Goal: Information Seeking & Learning: Learn about a topic

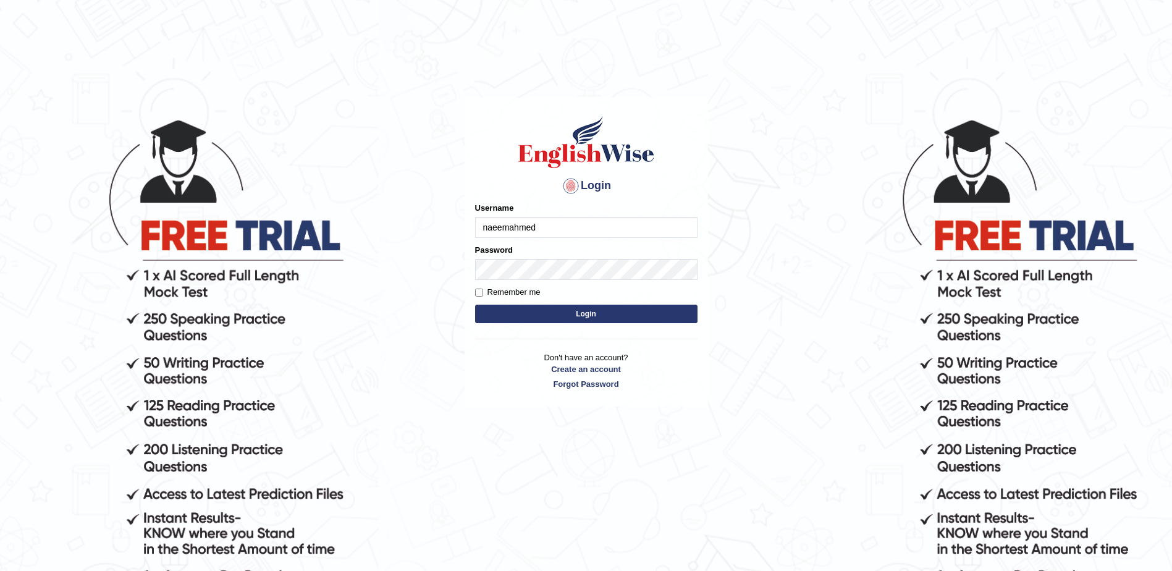
type input "naeemahmed"
click at [613, 316] on button "Login" at bounding box center [586, 314] width 222 height 19
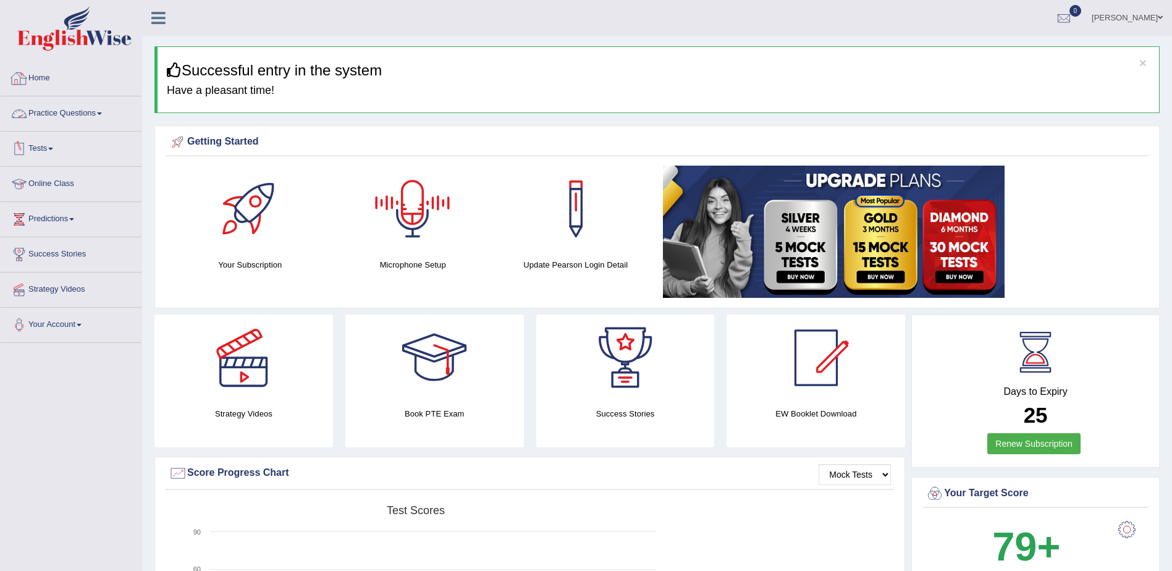
click at [43, 107] on link "Practice Questions" at bounding box center [71, 111] width 141 height 31
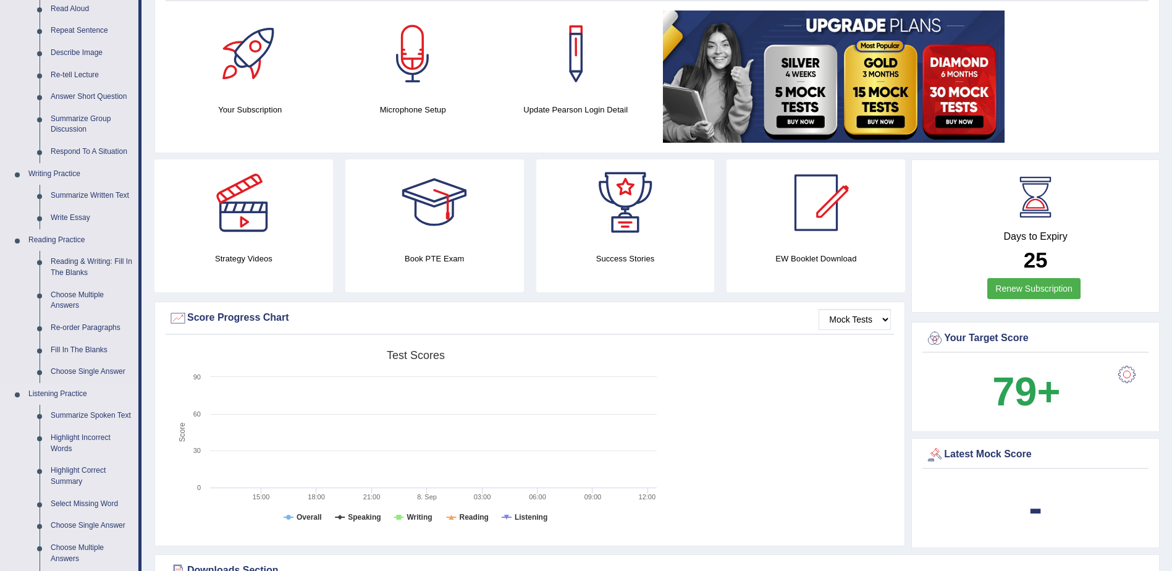
scroll to position [185, 0]
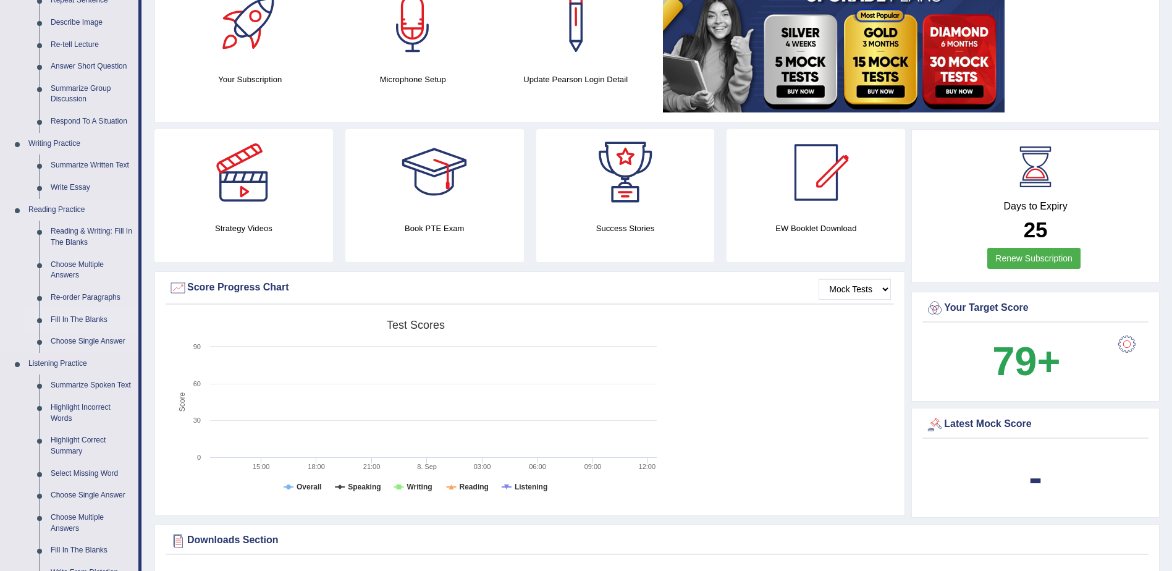
click at [80, 318] on link "Fill In The Blanks" at bounding box center [91, 320] width 93 height 22
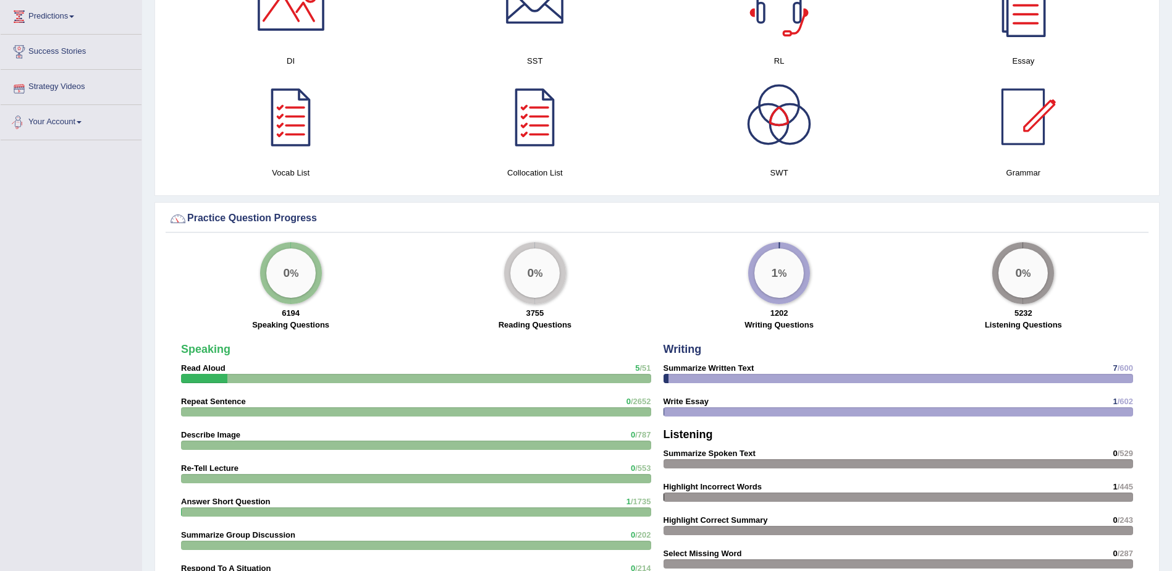
scroll to position [746, 0]
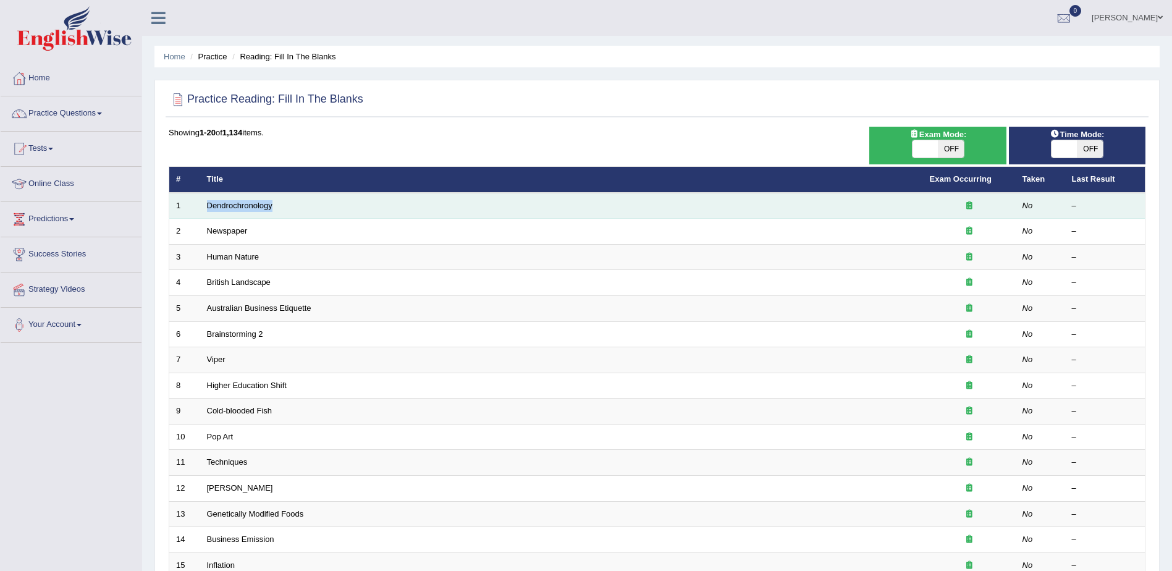
drag, startPoint x: 275, startPoint y: 205, endPoint x: 203, endPoint y: 204, distance: 72.3
click at [203, 204] on td "Dendrochronology" at bounding box center [561, 206] width 723 height 26
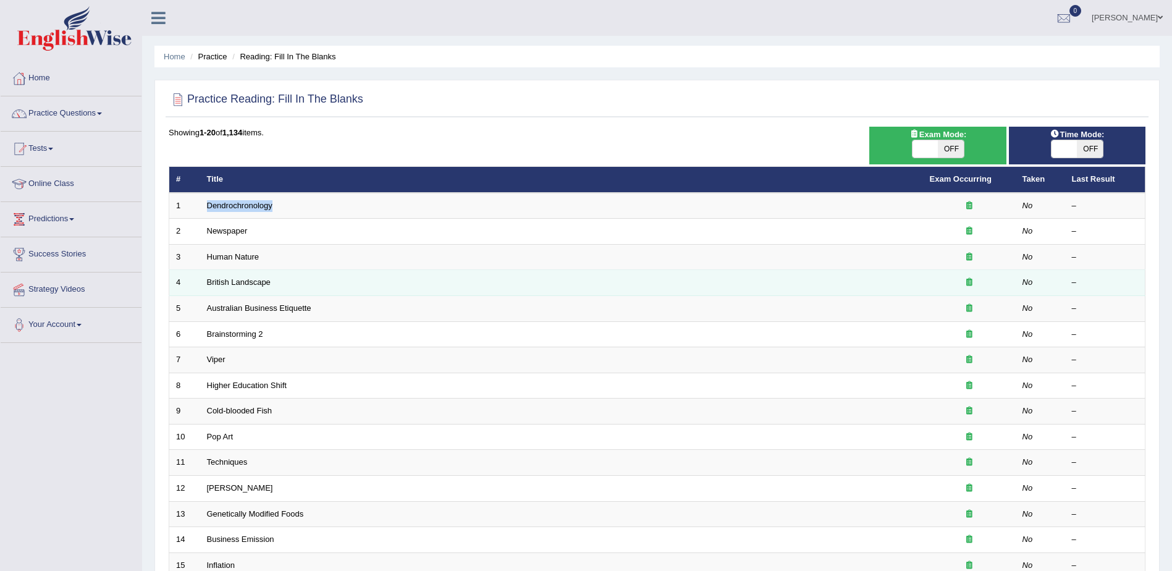
copy link "Dendrochronology"
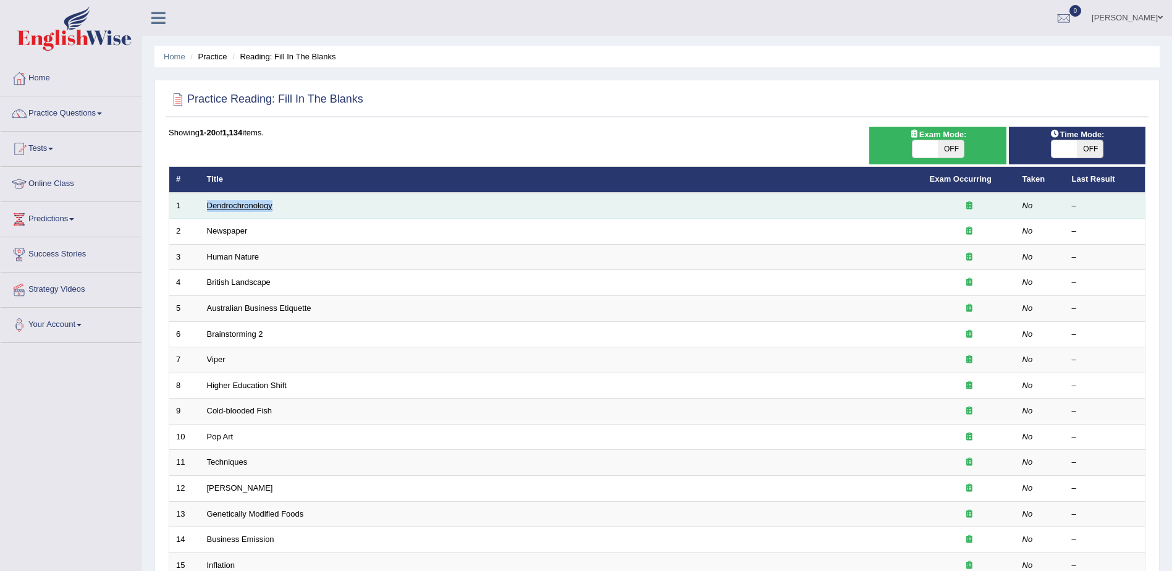
click at [259, 201] on link "Dendrochronology" at bounding box center [239, 205] width 65 height 9
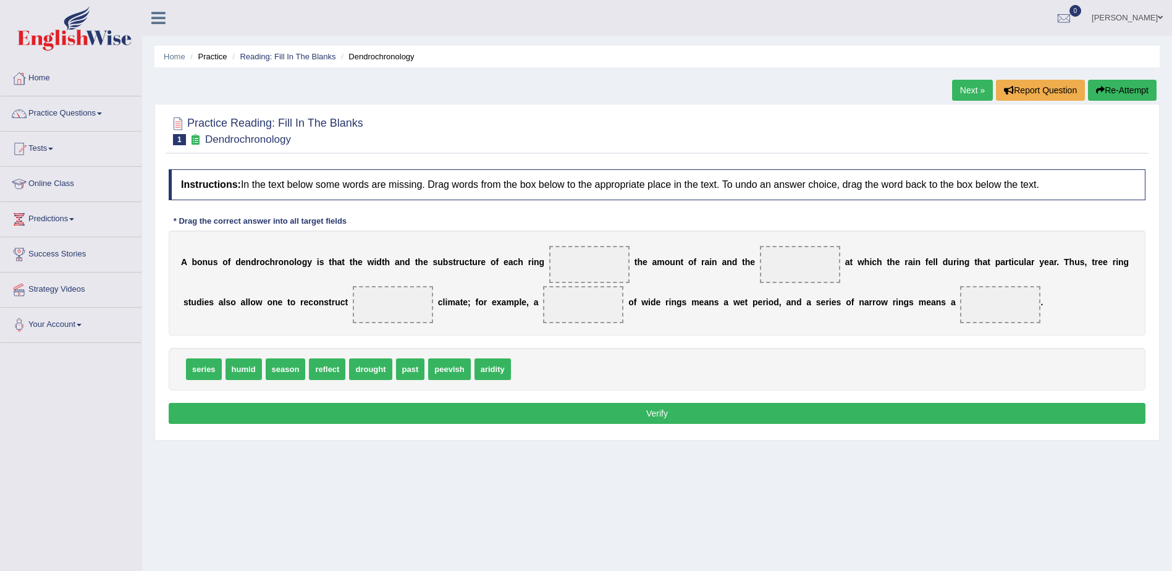
drag, startPoint x: 520, startPoint y: 261, endPoint x: 214, endPoint y: 257, distance: 305.8
click at [214, 257] on div "A b o n u s o f d e n d r o c h r o n o l o g y i s t h a t t h e w i d t h a n…" at bounding box center [657, 282] width 977 height 105
drag, startPoint x: 180, startPoint y: 259, endPoint x: 479, endPoint y: 260, distance: 299.0
click at [479, 260] on div "A b o n u s o f d e n d r o c h r o n o l o g y i s t h a t t h e w i d t h a n…" at bounding box center [657, 282] width 977 height 105
drag, startPoint x: 364, startPoint y: 371, endPoint x: 914, endPoint y: 313, distance: 552.1
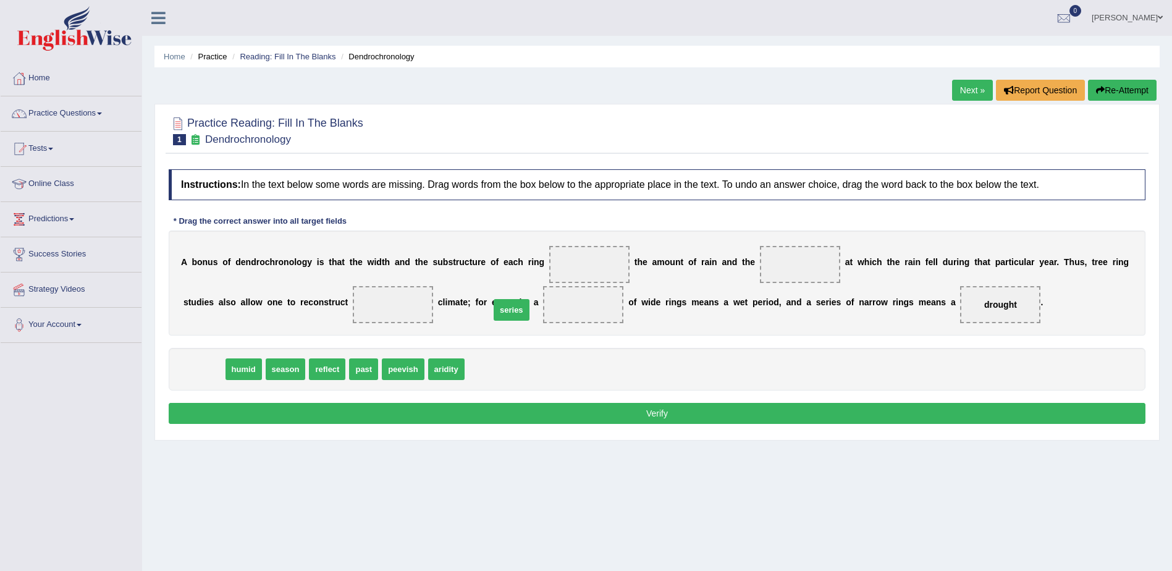
drag, startPoint x: 198, startPoint y: 372, endPoint x: 505, endPoint y: 313, distance: 313.3
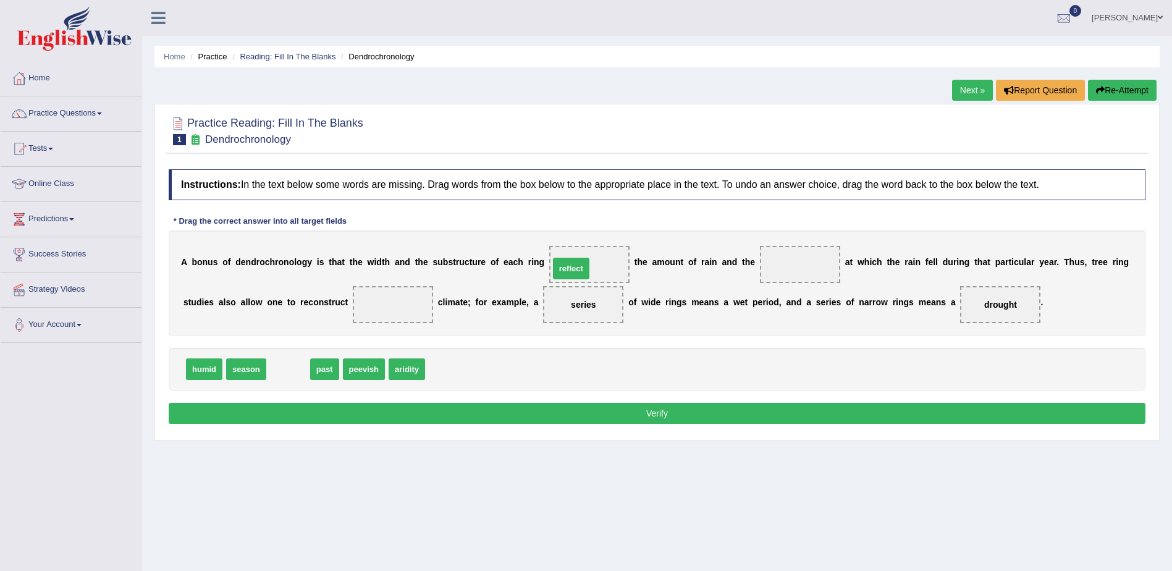
drag, startPoint x: 293, startPoint y: 367, endPoint x: 576, endPoint y: 266, distance: 300.3
drag, startPoint x: 359, startPoint y: 366, endPoint x: 911, endPoint y: 306, distance: 555.5
drag, startPoint x: 316, startPoint y: 370, endPoint x: 770, endPoint y: 264, distance: 466.9
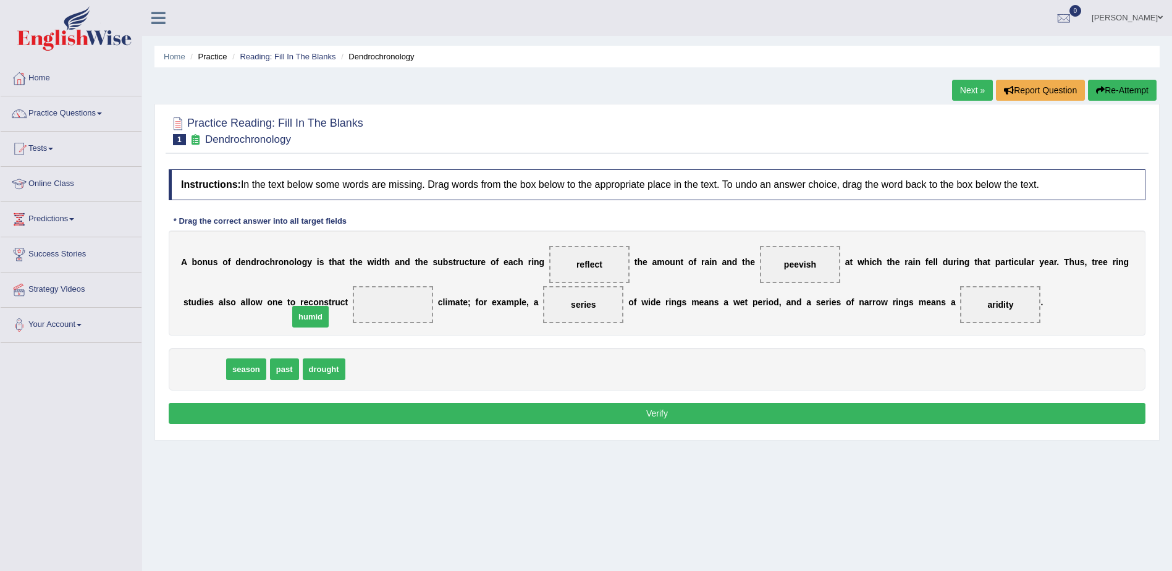
drag, startPoint x: 208, startPoint y: 370, endPoint x: 321, endPoint y: 312, distance: 127.6
click at [561, 413] on button "Verify" at bounding box center [657, 413] width 977 height 21
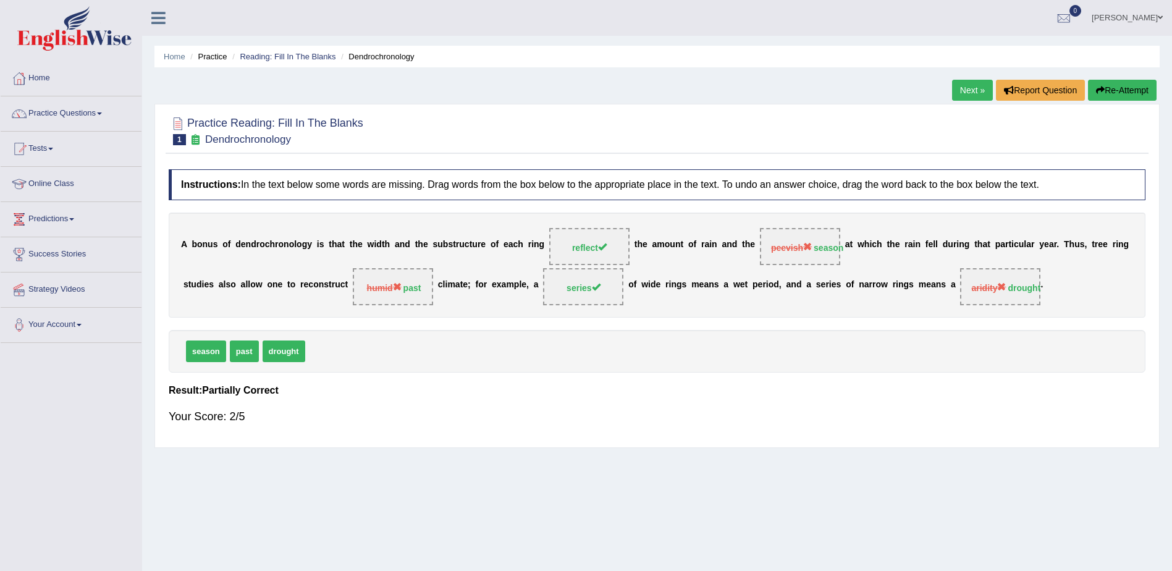
click at [980, 82] on link "Next »" at bounding box center [972, 90] width 41 height 21
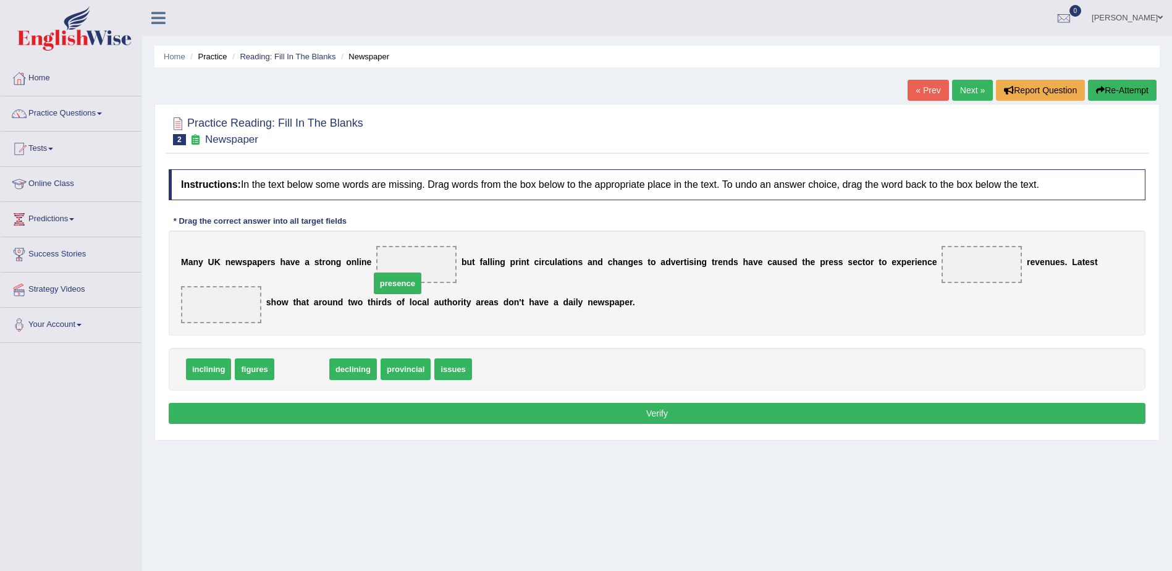
drag, startPoint x: 286, startPoint y: 351, endPoint x: 389, endPoint y: 261, distance: 136.6
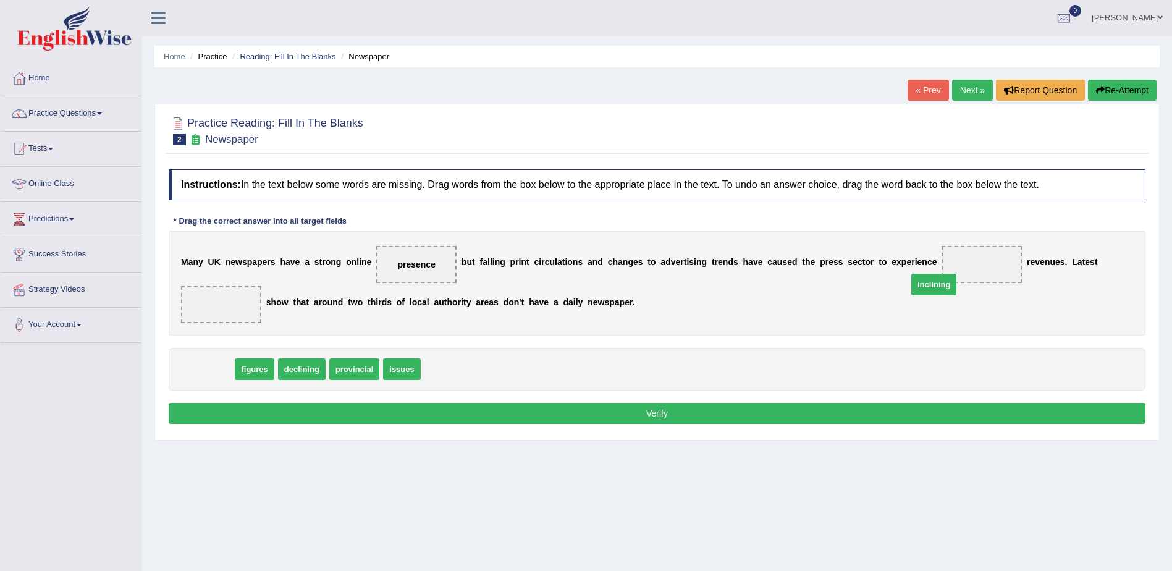
drag, startPoint x: 205, startPoint y: 353, endPoint x: 930, endPoint y: 269, distance: 730.1
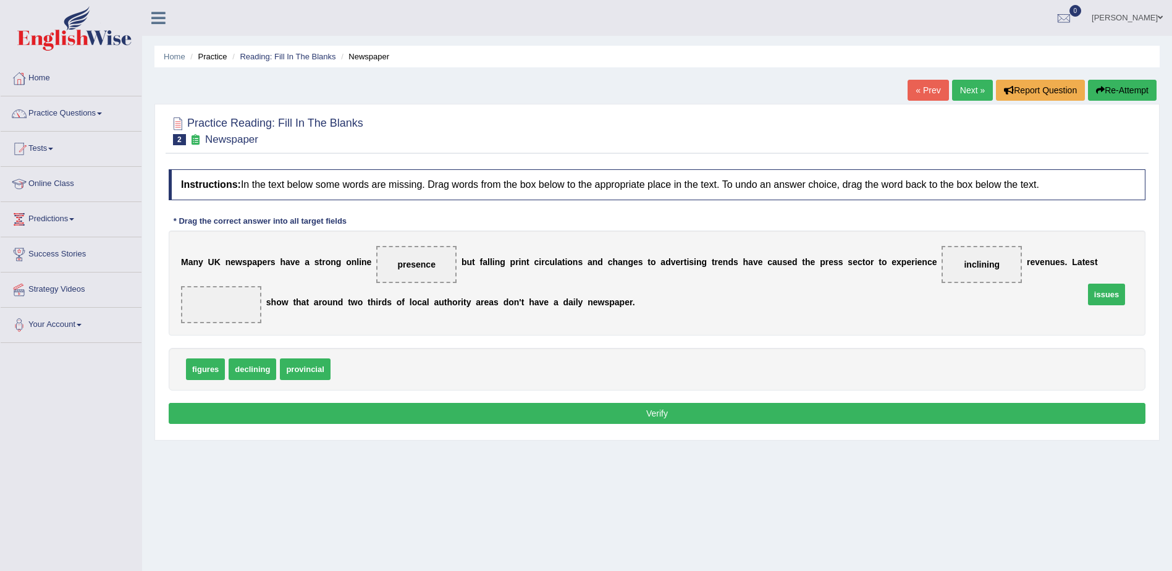
drag, startPoint x: 342, startPoint y: 344, endPoint x: 1095, endPoint y: 269, distance: 756.7
click at [725, 403] on button "Verify" at bounding box center [657, 413] width 977 height 21
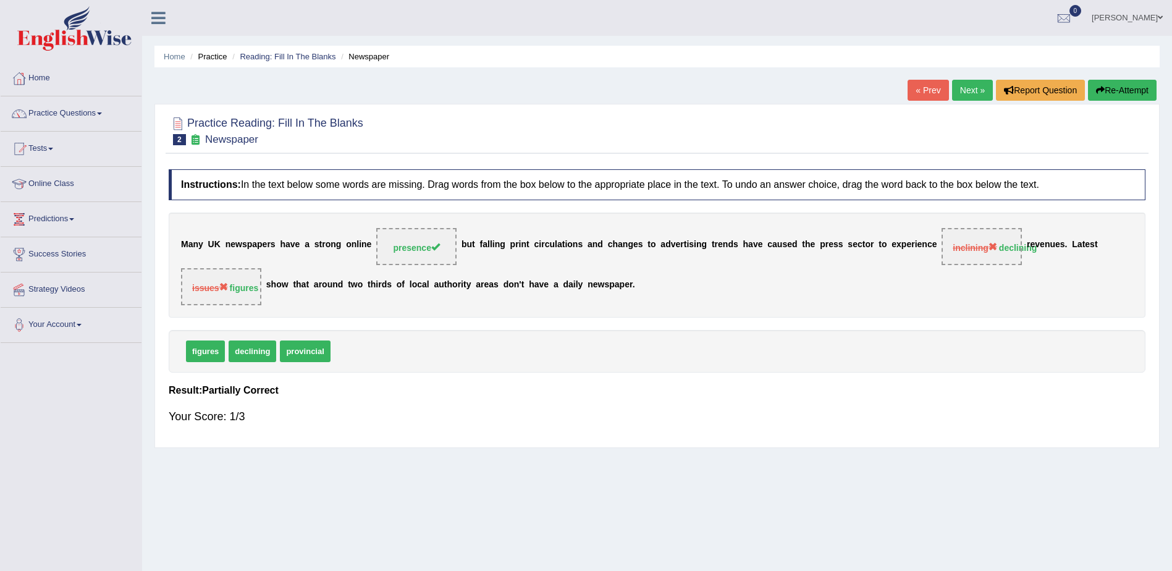
click at [974, 96] on link "Next »" at bounding box center [972, 90] width 41 height 21
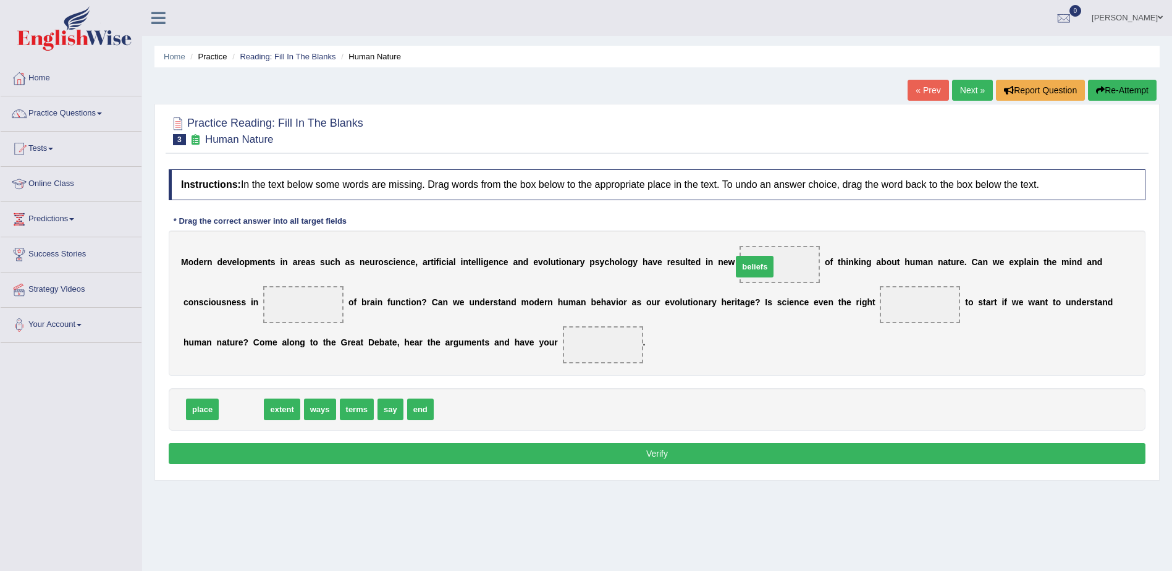
drag, startPoint x: 236, startPoint y: 412, endPoint x: 749, endPoint y: 269, distance: 532.8
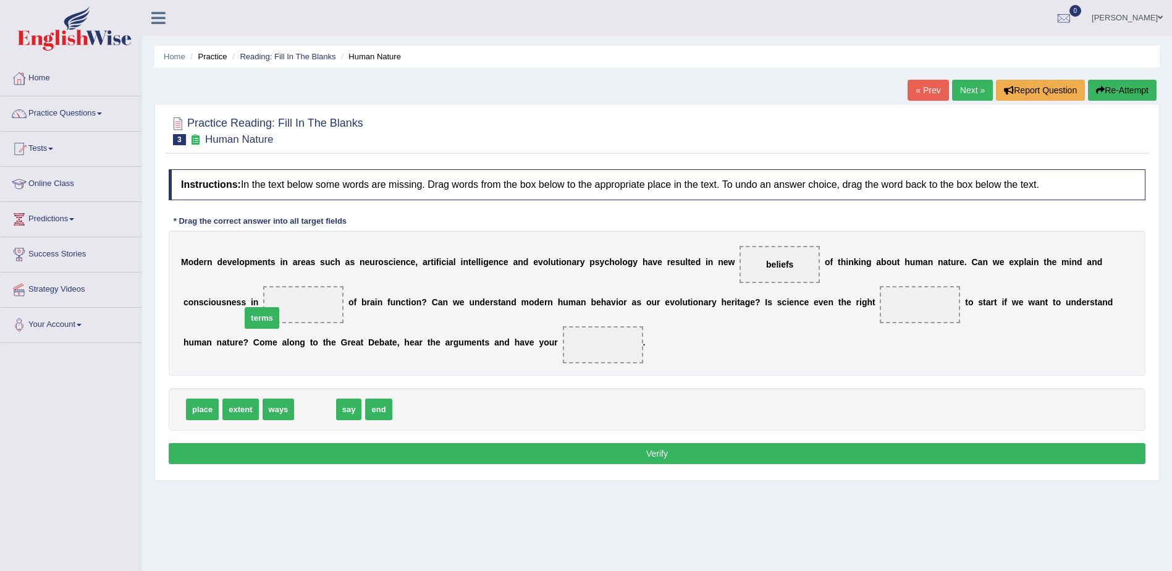
drag, startPoint x: 313, startPoint y: 413, endPoint x: 240, endPoint y: 308, distance: 128.7
drag, startPoint x: 206, startPoint y: 413, endPoint x: 826, endPoint y: 308, distance: 628.9
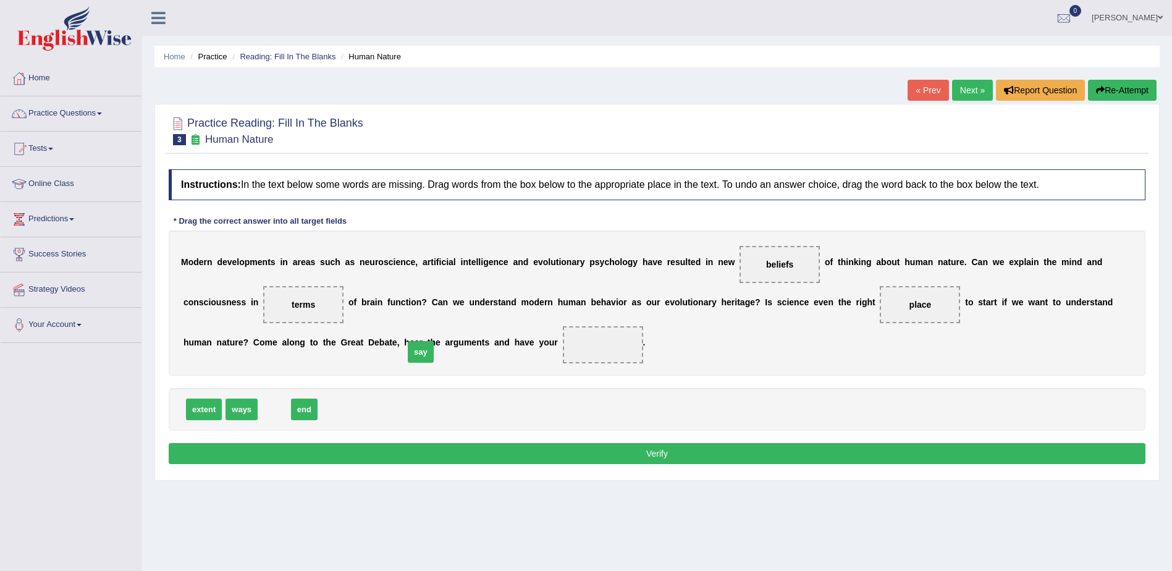
drag, startPoint x: 271, startPoint y: 408, endPoint x: 442, endPoint y: 342, distance: 183.4
click at [550, 452] on button "Verify" at bounding box center [657, 453] width 977 height 21
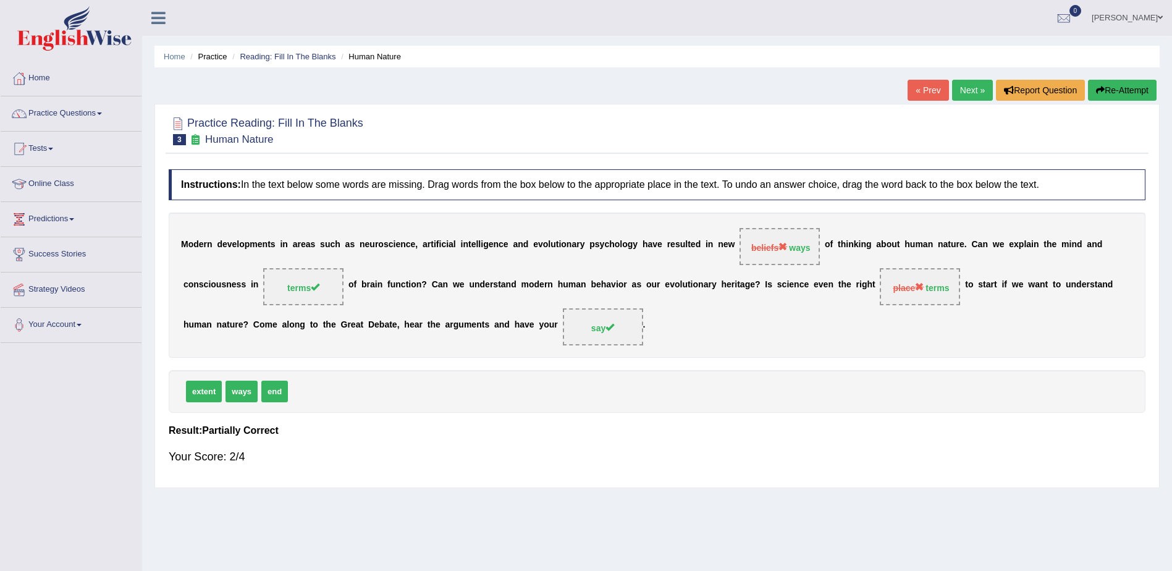
click at [978, 90] on link "Next »" at bounding box center [972, 90] width 41 height 21
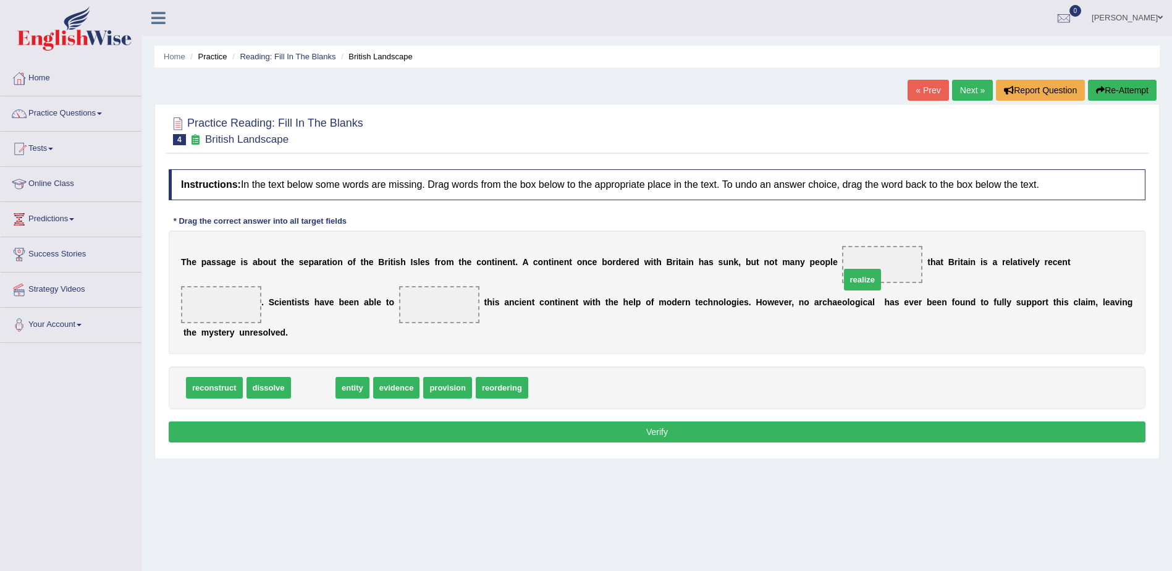
drag, startPoint x: 313, startPoint y: 372, endPoint x: 856, endPoint y: 270, distance: 553.1
drag, startPoint x: 314, startPoint y: 368, endPoint x: 1064, endPoint y: 271, distance: 756.8
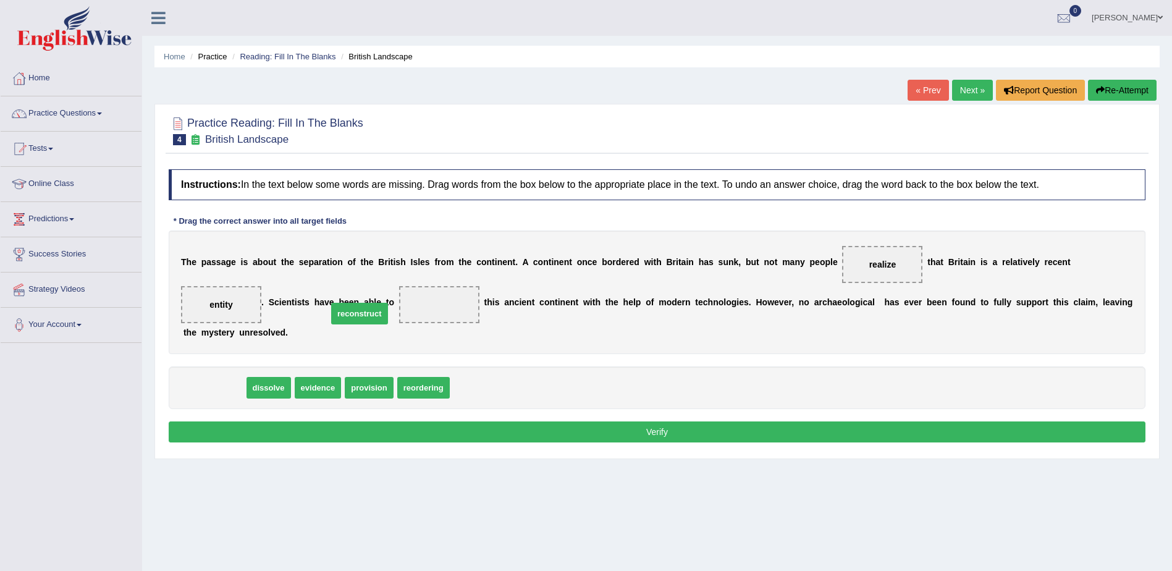
drag, startPoint x: 225, startPoint y: 370, endPoint x: 371, endPoint y: 296, distance: 163.0
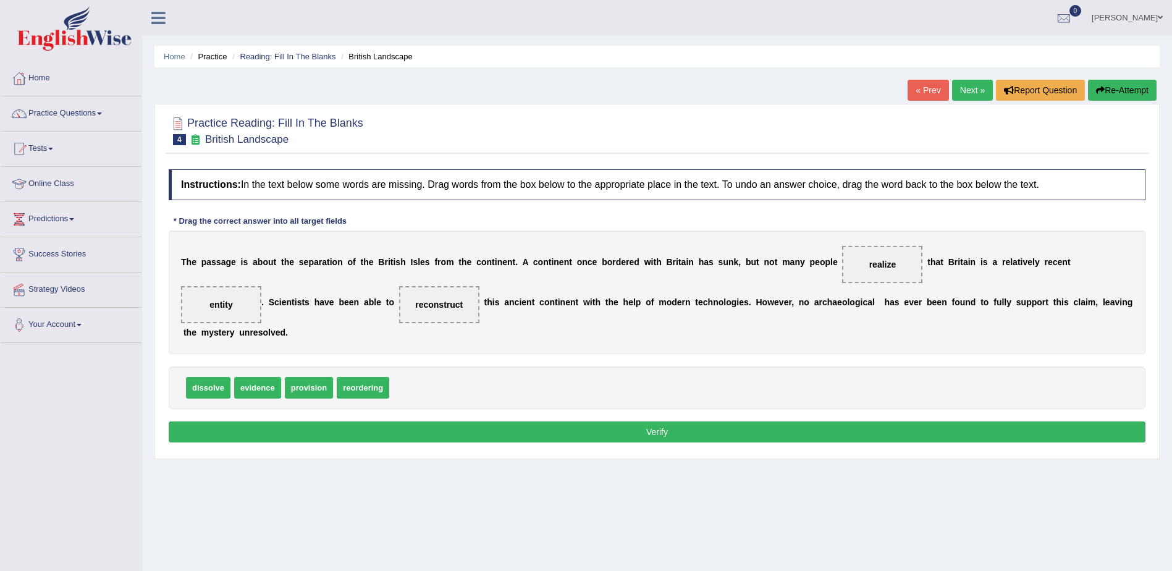
click at [689, 402] on div "Instructions: In the text below some words are missing. Drag words from the box…" at bounding box center [657, 307] width 983 height 289
click at [694, 421] on button "Verify" at bounding box center [657, 431] width 977 height 21
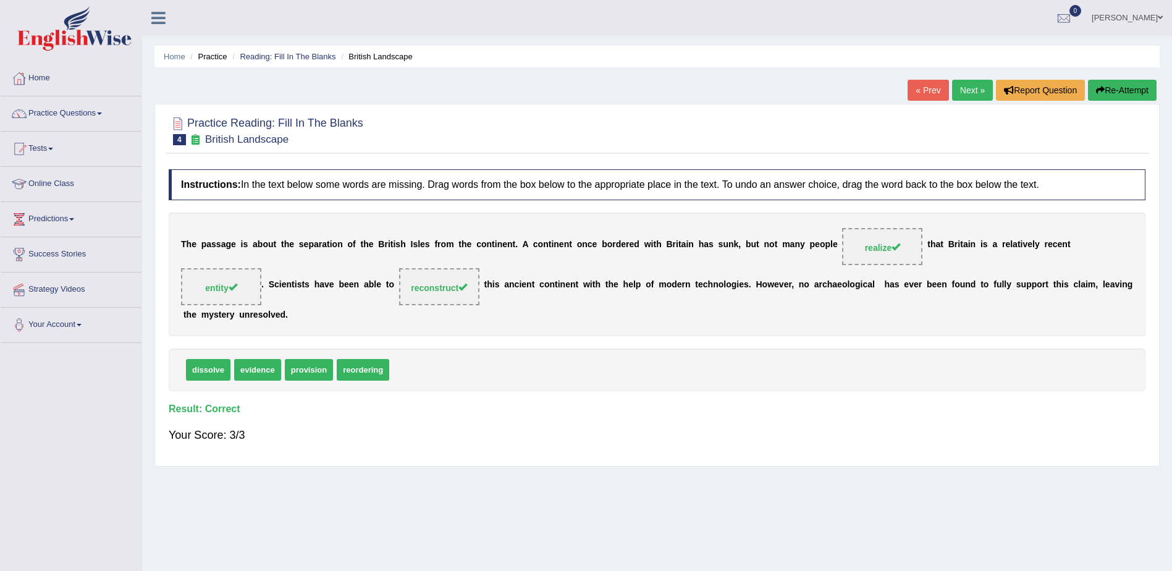
click at [969, 93] on link "Next »" at bounding box center [972, 90] width 41 height 21
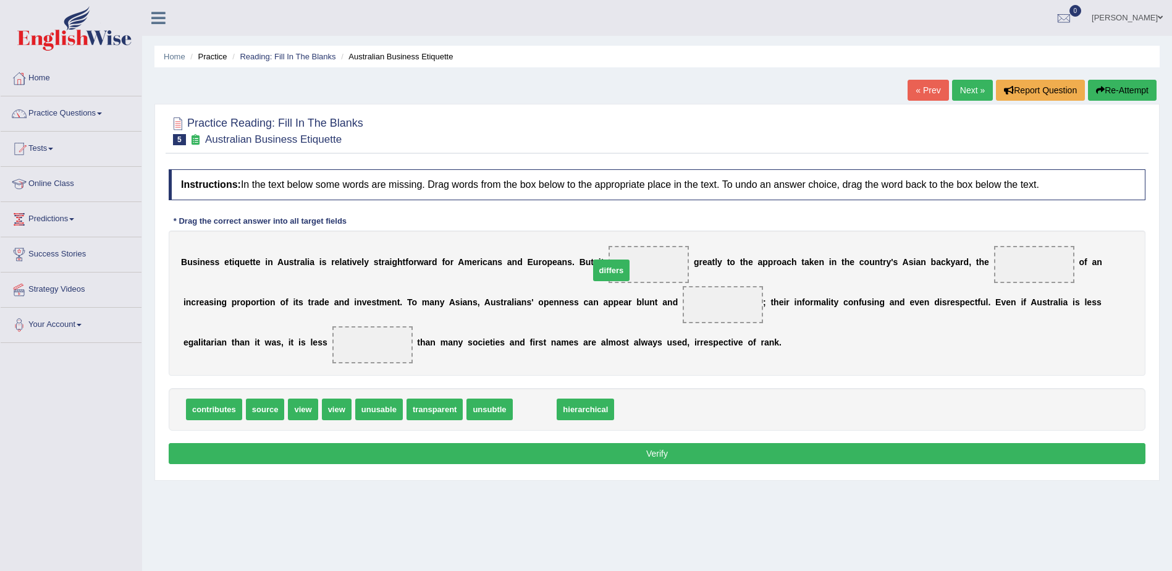
drag, startPoint x: 520, startPoint y: 408, endPoint x: 606, endPoint y: 256, distance: 174.3
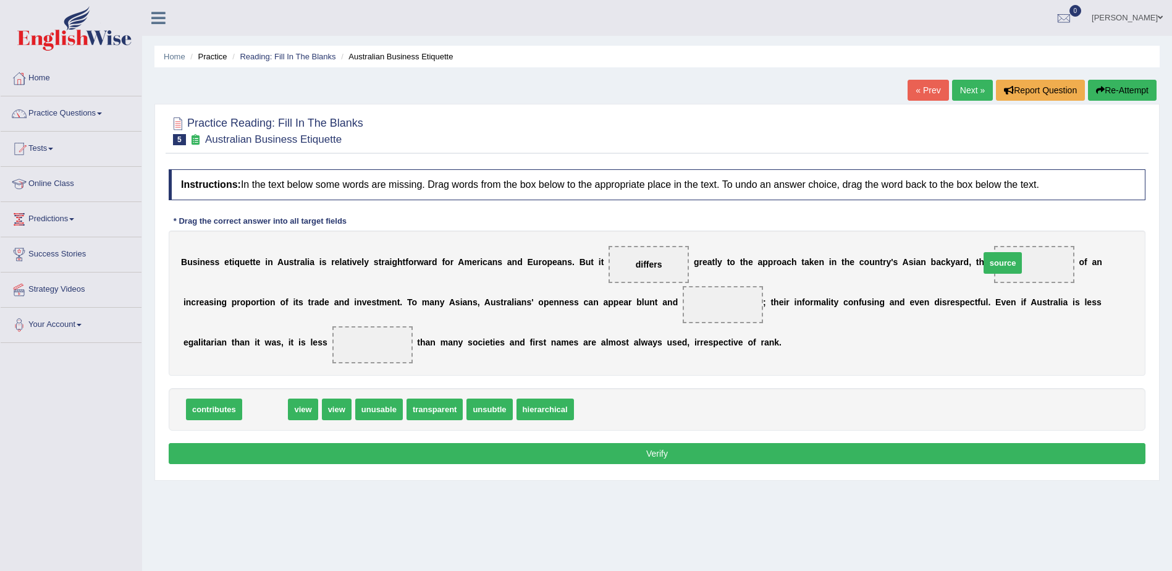
drag, startPoint x: 264, startPoint y: 410, endPoint x: 1002, endPoint y: 263, distance: 751.9
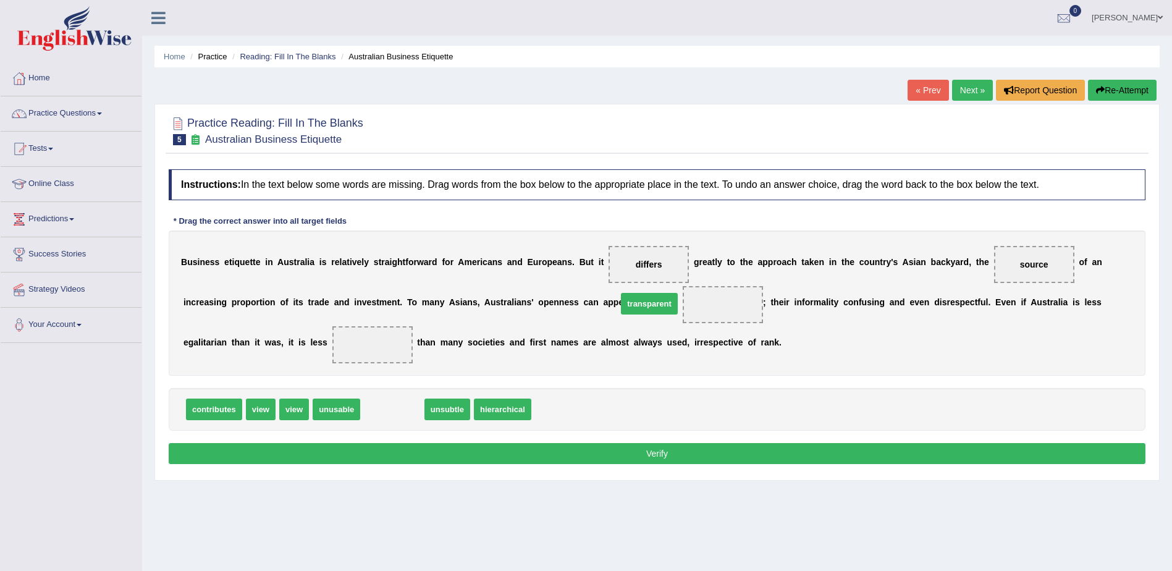
drag, startPoint x: 383, startPoint y: 406, endPoint x: 640, endPoint y: 301, distance: 277.8
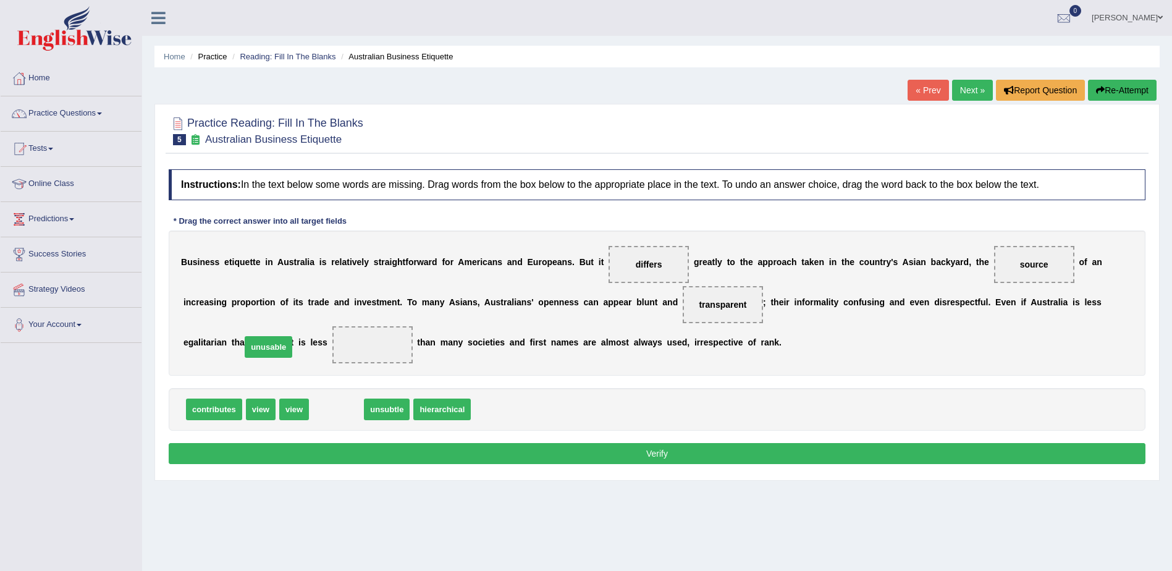
drag, startPoint x: 323, startPoint y: 409, endPoint x: 255, endPoint y: 347, distance: 92.2
click at [624, 457] on button "Verify" at bounding box center [657, 453] width 977 height 21
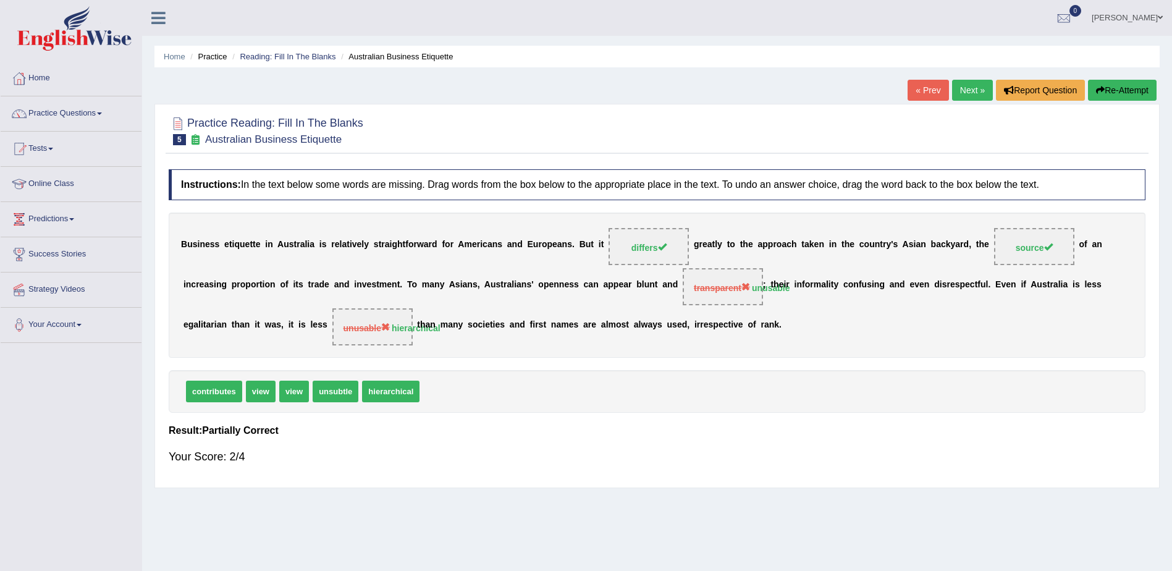
click at [965, 95] on link "Next »" at bounding box center [972, 90] width 41 height 21
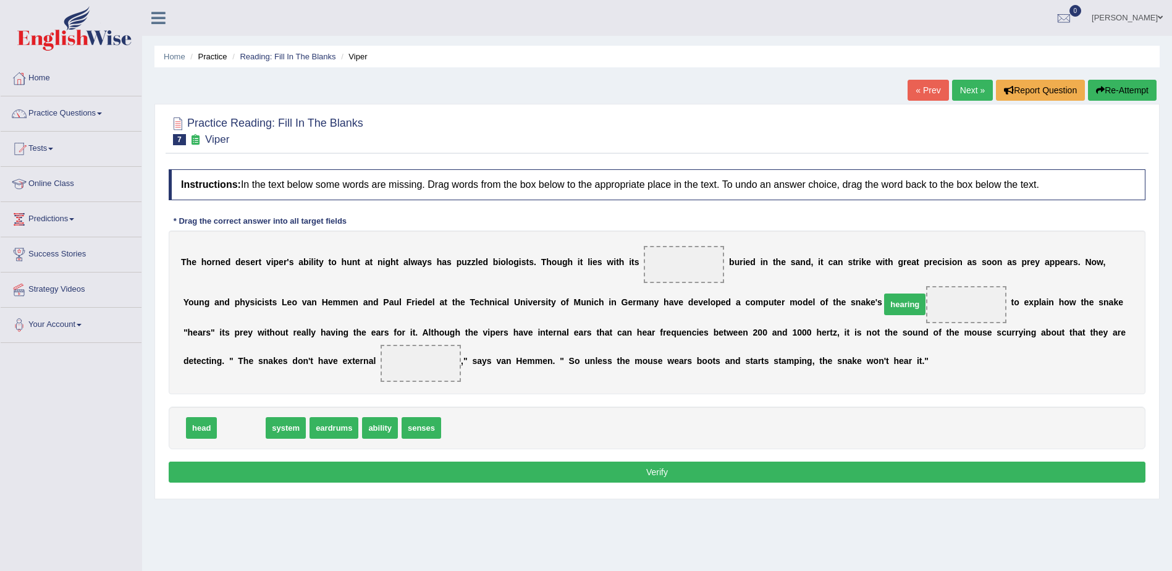
drag, startPoint x: 253, startPoint y: 426, endPoint x: 874, endPoint y: 301, distance: 633.1
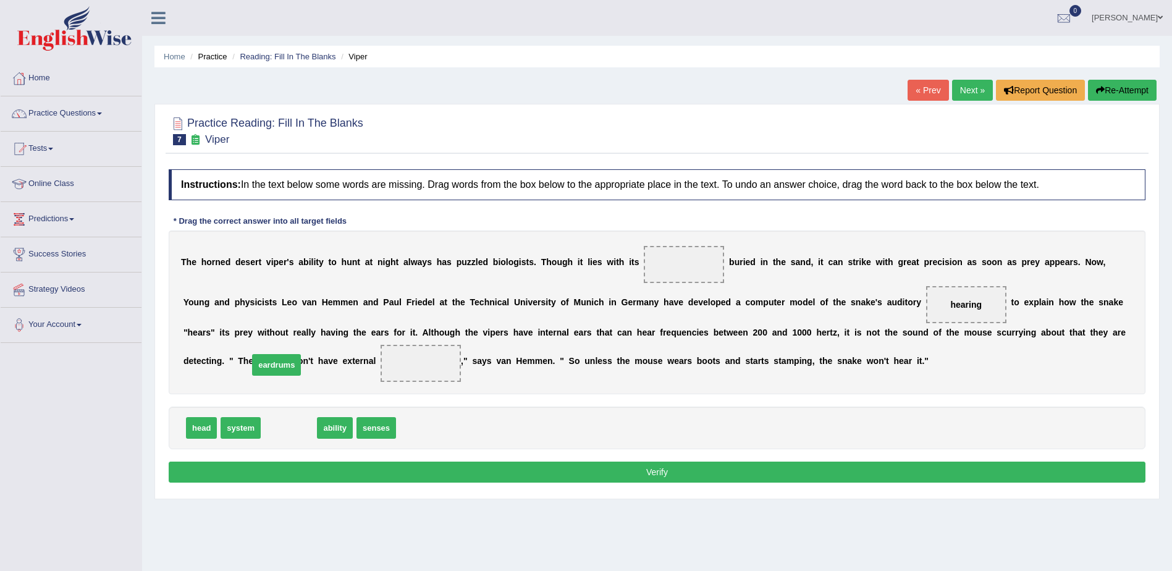
drag, startPoint x: 291, startPoint y: 423, endPoint x: 276, endPoint y: 354, distance: 70.3
click at [670, 471] on button "Verify" at bounding box center [657, 471] width 977 height 21
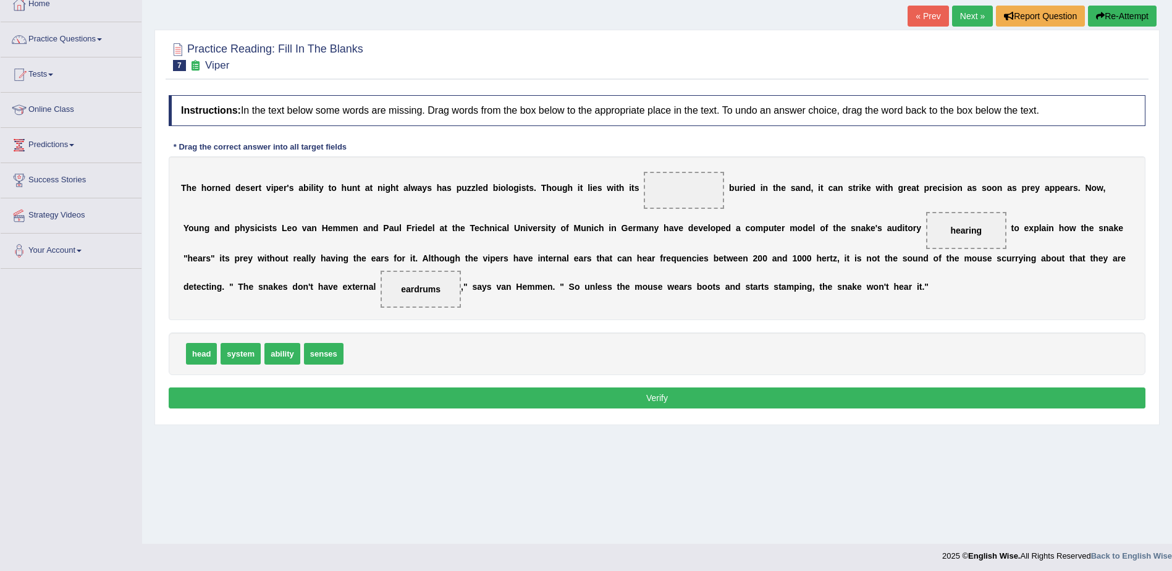
scroll to position [78, 0]
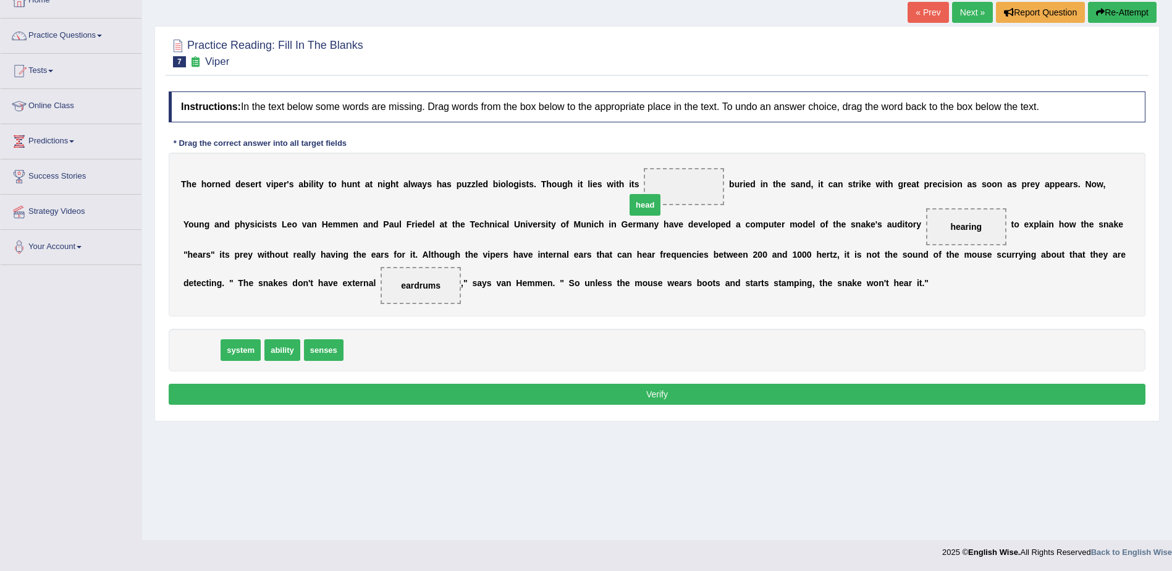
drag, startPoint x: 203, startPoint y: 351, endPoint x: 648, endPoint y: 205, distance: 468.0
click at [630, 390] on button "Verify" at bounding box center [657, 394] width 977 height 21
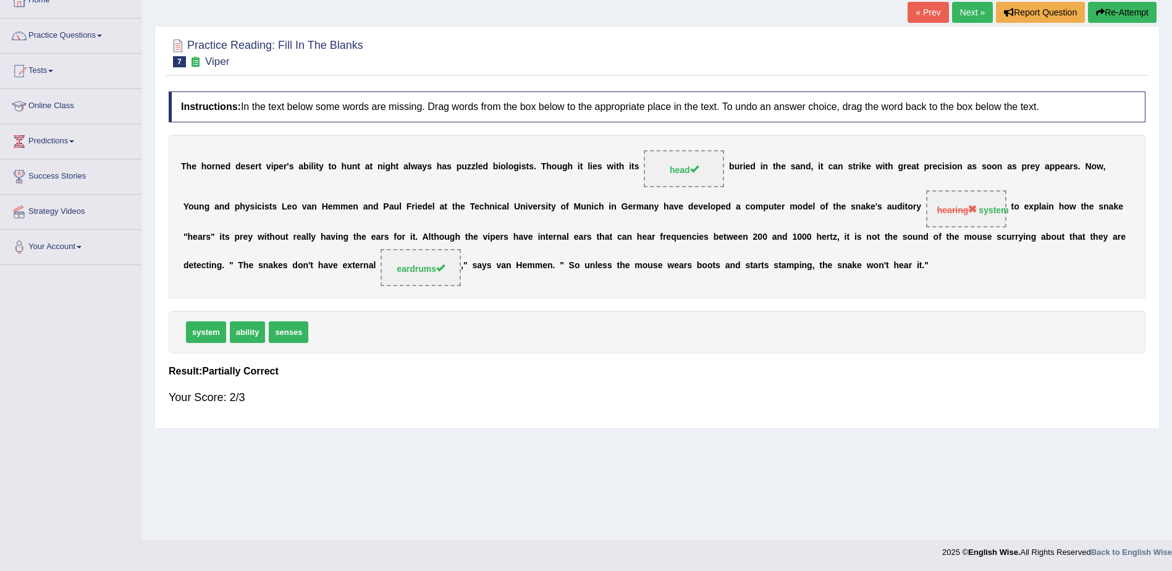
click at [972, 12] on link "Next »" at bounding box center [972, 12] width 41 height 21
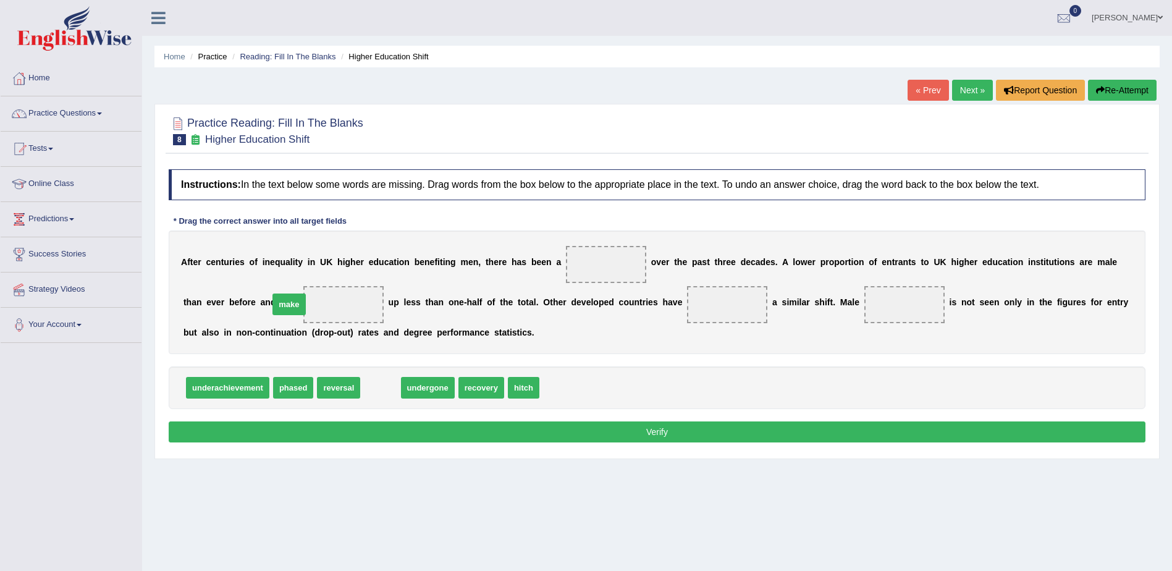
drag, startPoint x: 378, startPoint y: 388, endPoint x: 287, endPoint y: 305, distance: 123.7
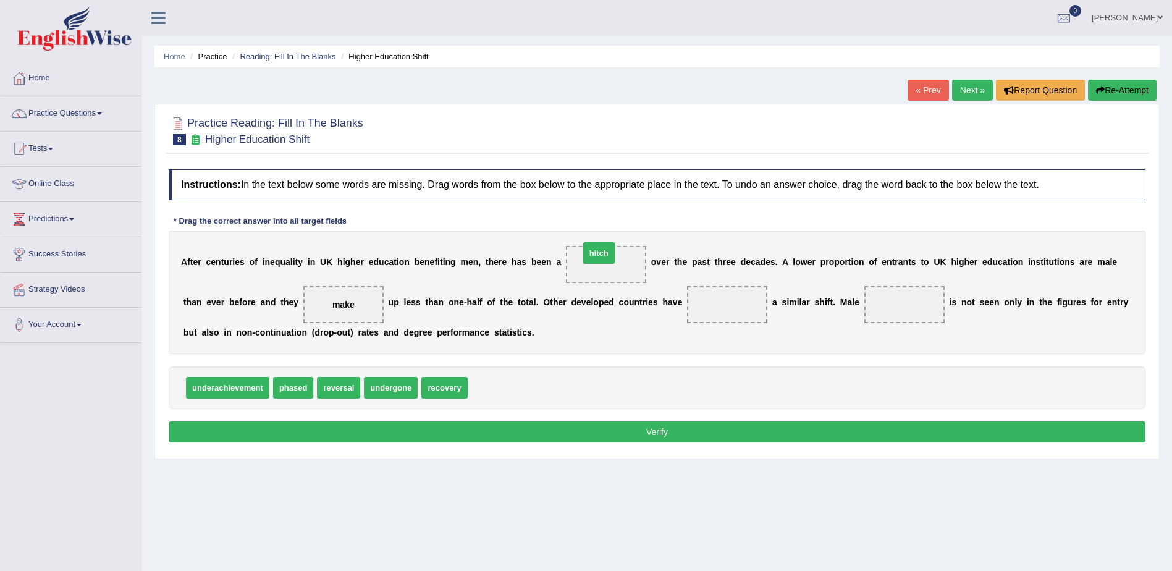
drag, startPoint x: 477, startPoint y: 388, endPoint x: 589, endPoint y: 254, distance: 174.6
drag, startPoint x: 397, startPoint y: 392, endPoint x: 673, endPoint y: 314, distance: 286.9
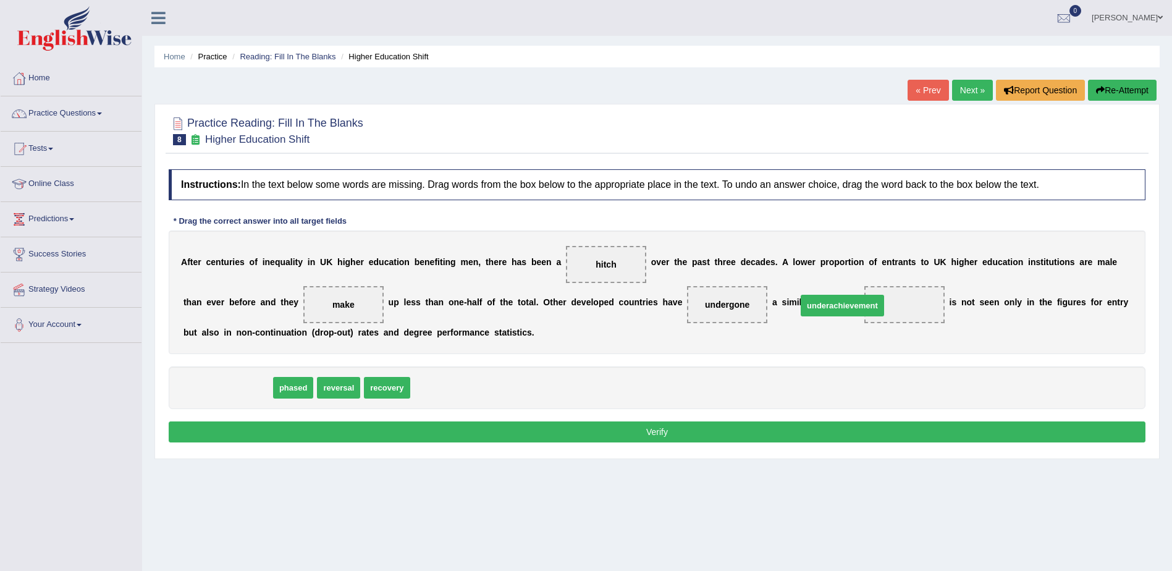
drag, startPoint x: 238, startPoint y: 391, endPoint x: 852, endPoint y: 309, distance: 620.1
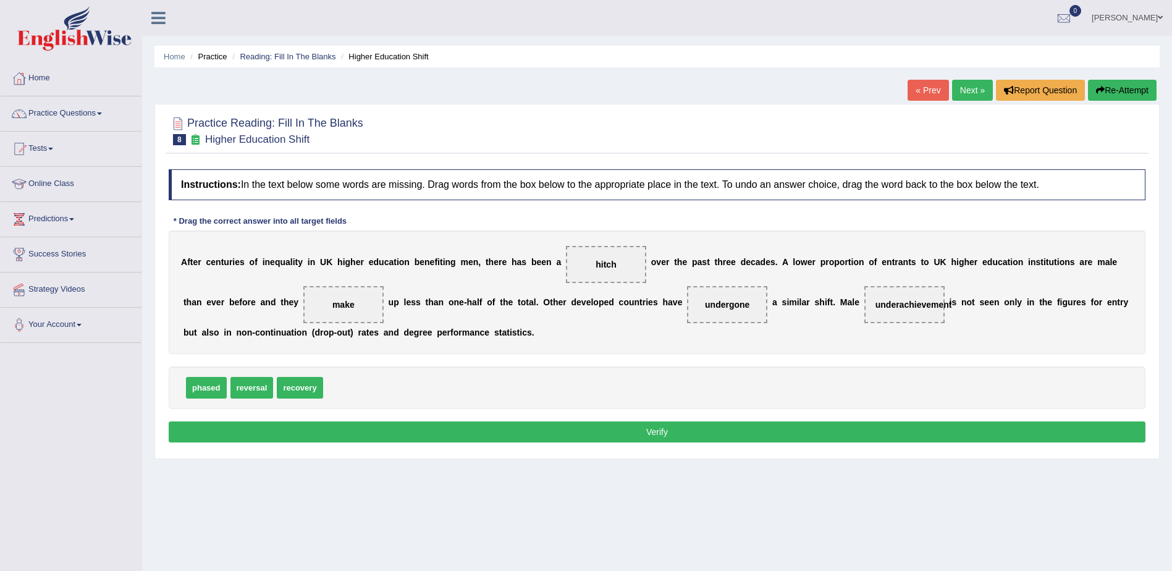
click at [726, 430] on button "Verify" at bounding box center [657, 431] width 977 height 21
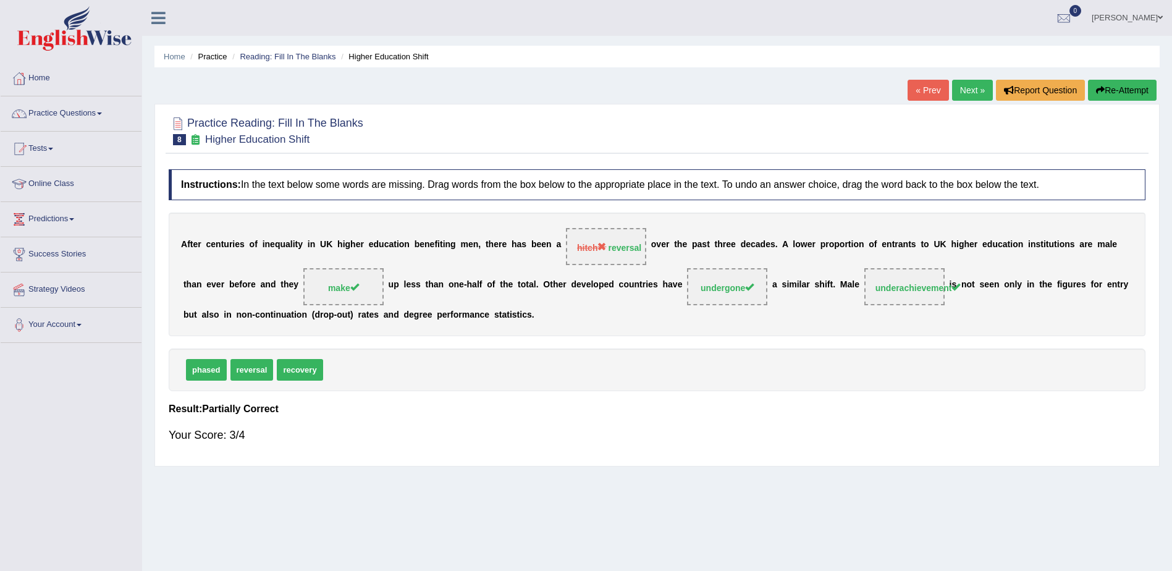
click at [978, 92] on link "Next »" at bounding box center [972, 90] width 41 height 21
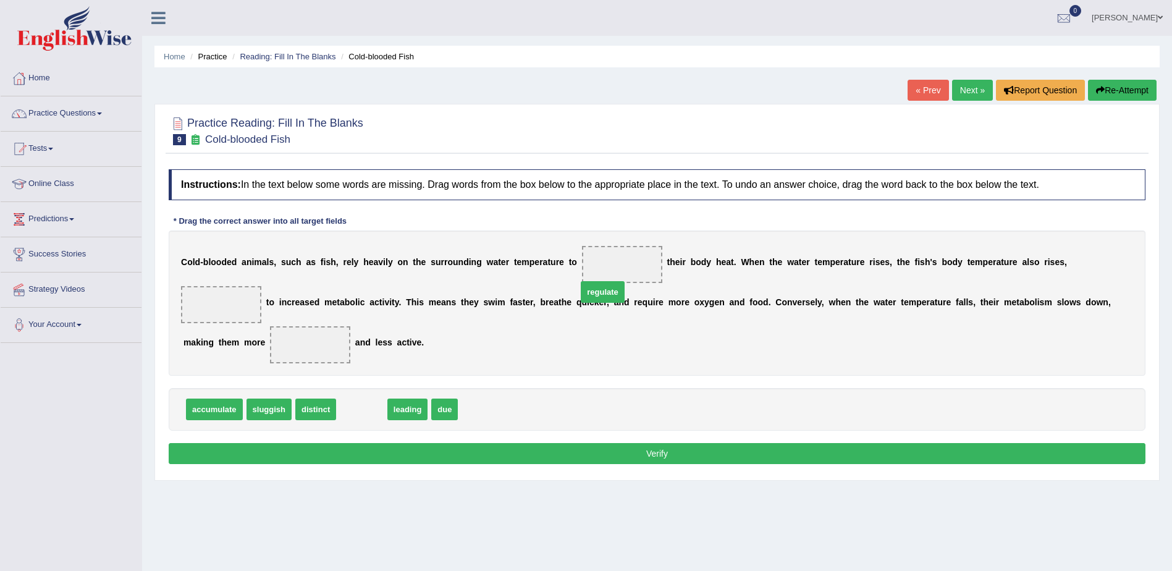
drag, startPoint x: 351, startPoint y: 390, endPoint x: 592, endPoint y: 273, distance: 268.0
drag, startPoint x: 395, startPoint y: 387, endPoint x: 1080, endPoint y: 265, distance: 696.4
click at [269, 398] on span "sluggish" at bounding box center [268, 409] width 45 height 22
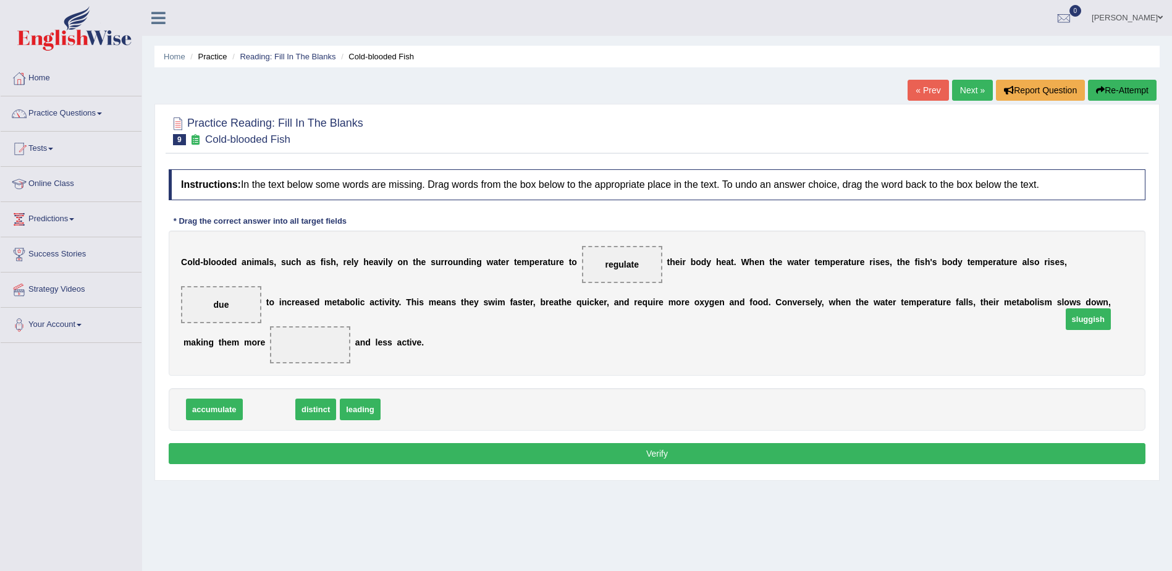
drag, startPoint x: 269, startPoint y: 392, endPoint x: 1090, endPoint y: 301, distance: 826.6
click at [616, 443] on button "Verify" at bounding box center [657, 453] width 977 height 21
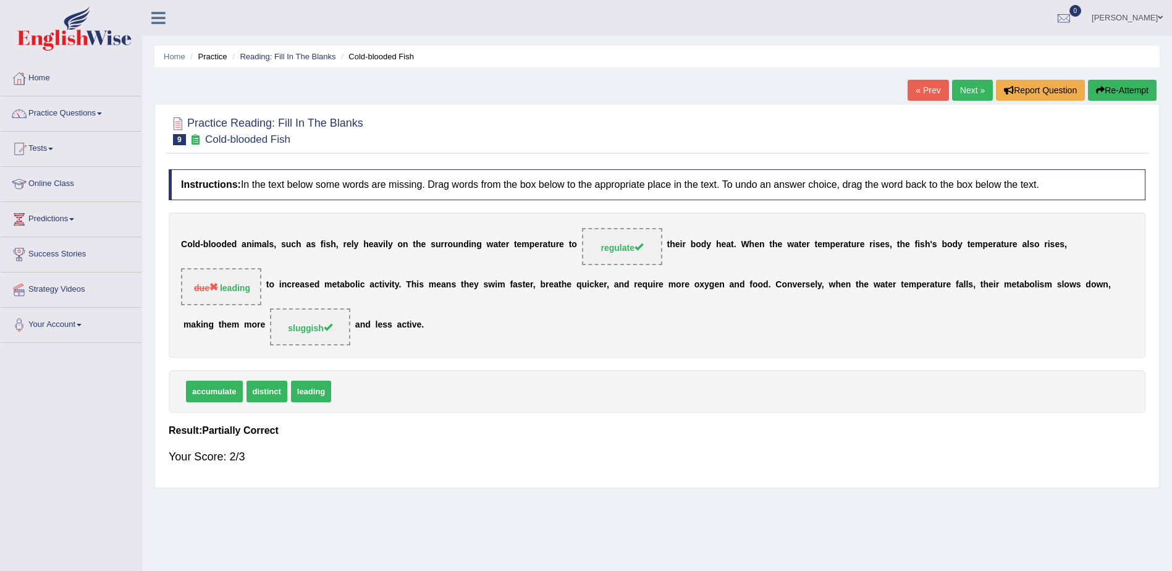
click at [955, 85] on link "Next »" at bounding box center [972, 90] width 41 height 21
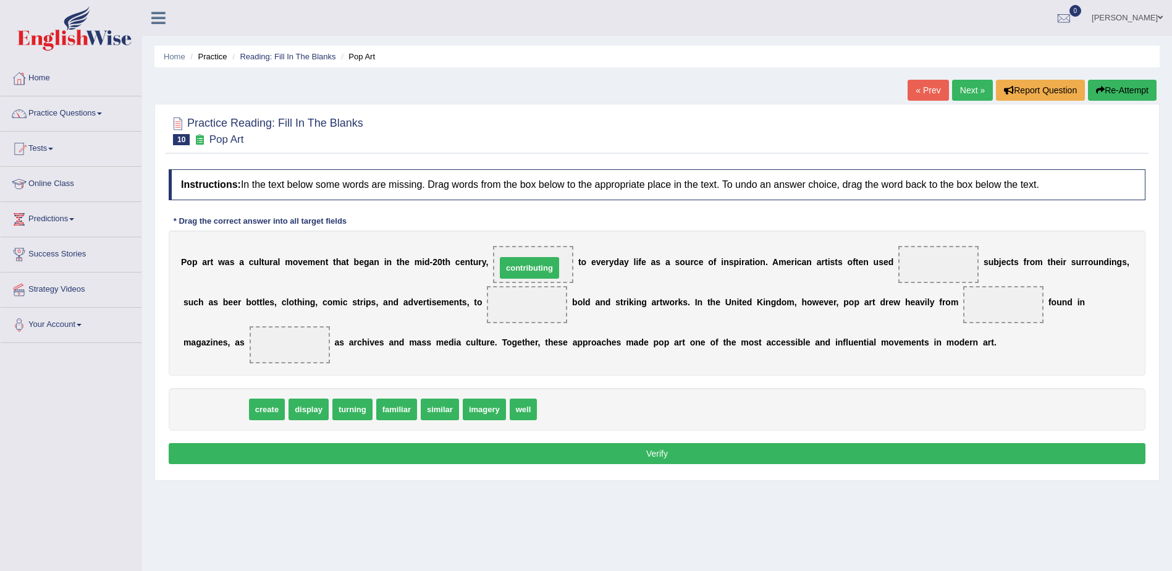
drag, startPoint x: 212, startPoint y: 408, endPoint x: 526, endPoint y: 267, distance: 344.2
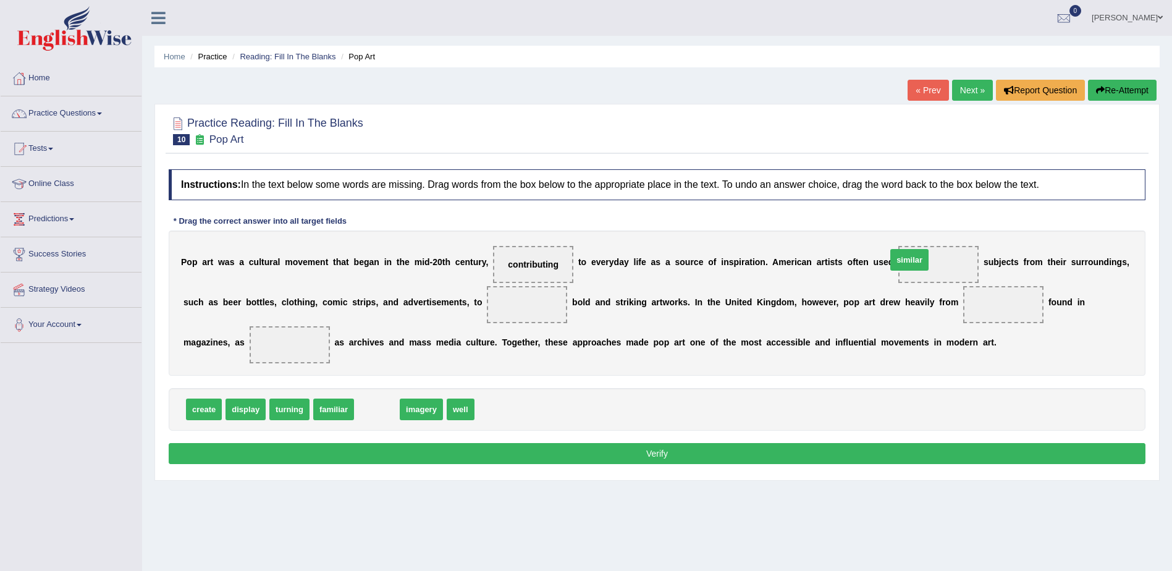
drag, startPoint x: 377, startPoint y: 411, endPoint x: 909, endPoint y: 262, distance: 553.1
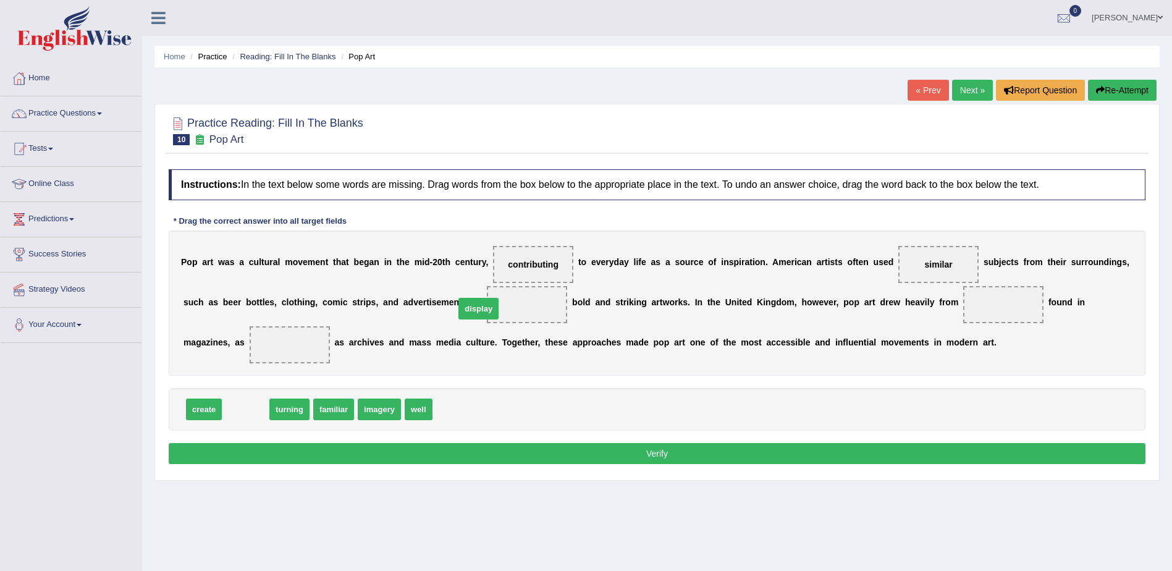
drag, startPoint x: 244, startPoint y: 408, endPoint x: 477, endPoint y: 307, distance: 253.7
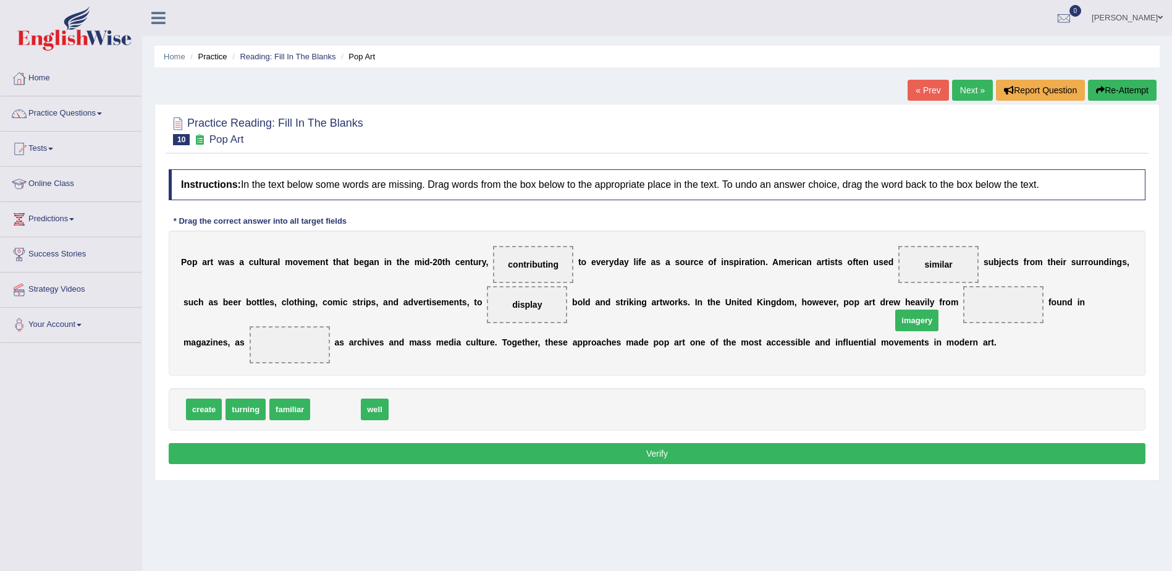
drag, startPoint x: 328, startPoint y: 409, endPoint x: 914, endPoint y: 310, distance: 593.9
drag, startPoint x: 322, startPoint y: 404, endPoint x: 187, endPoint y: 342, distance: 148.4
click at [712, 456] on button "Verify" at bounding box center [657, 453] width 977 height 21
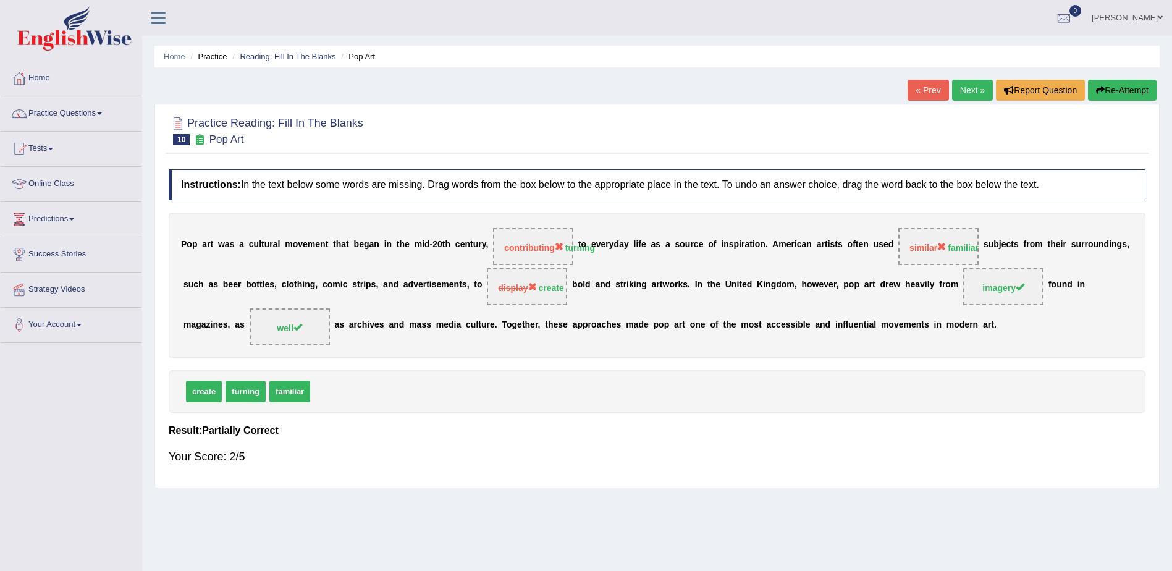
click at [968, 98] on link "Next »" at bounding box center [972, 90] width 41 height 21
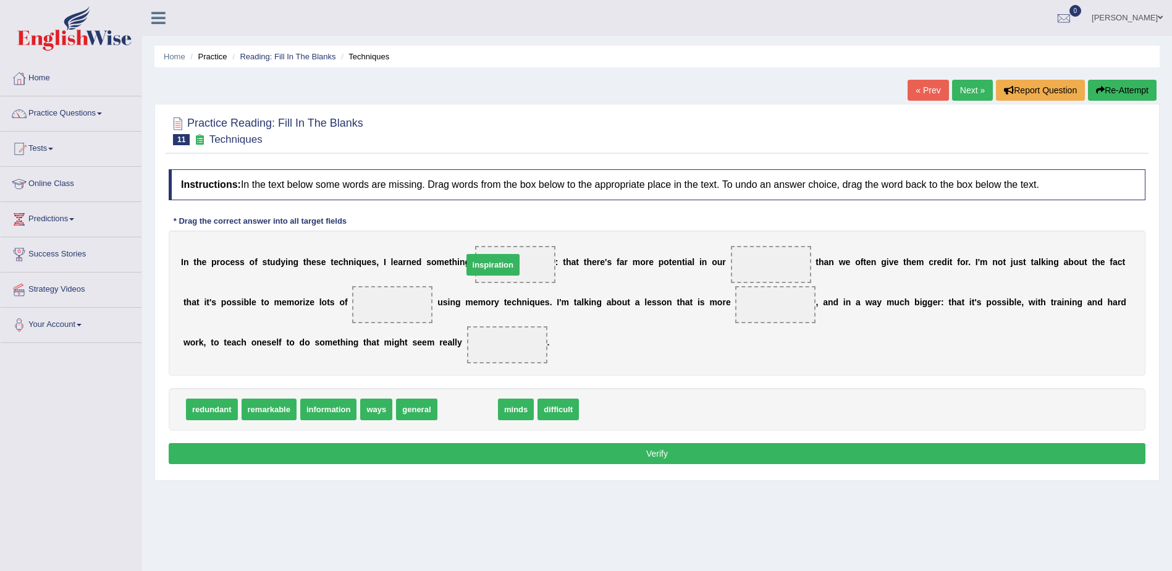
drag, startPoint x: 458, startPoint y: 408, endPoint x: 484, endPoint y: 263, distance: 146.7
drag, startPoint x: 449, startPoint y: 410, endPoint x: 752, endPoint y: 269, distance: 333.8
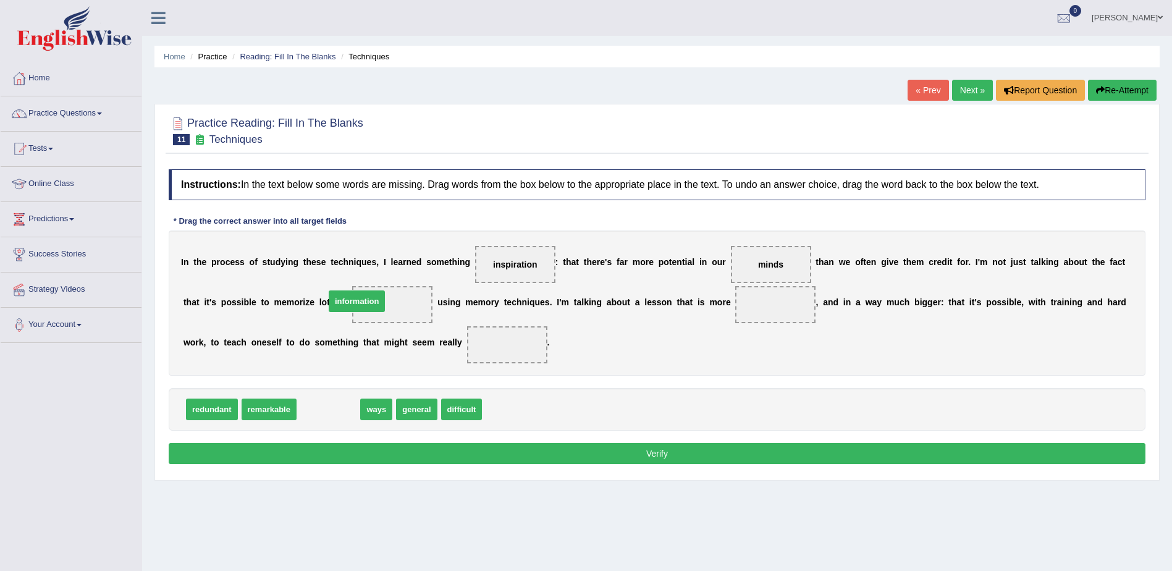
drag, startPoint x: 321, startPoint y: 407, endPoint x: 350, endPoint y: 301, distance: 109.5
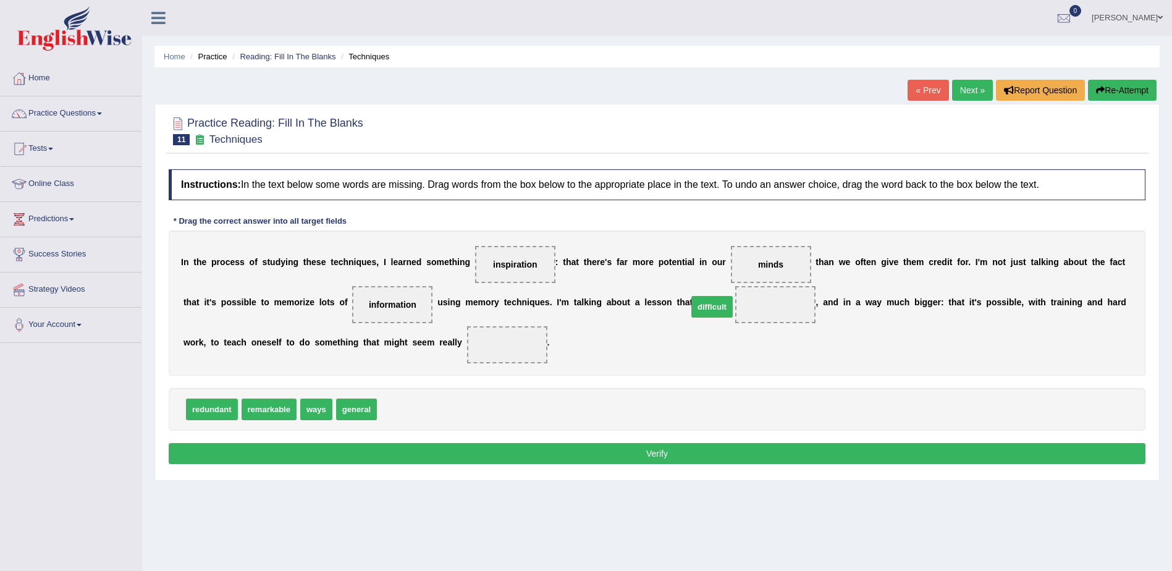
drag, startPoint x: 393, startPoint y: 410, endPoint x: 704, endPoint y: 308, distance: 327.2
drag, startPoint x: 263, startPoint y: 409, endPoint x: 440, endPoint y: 344, distance: 188.2
click at [649, 455] on button "Verify" at bounding box center [657, 453] width 977 height 21
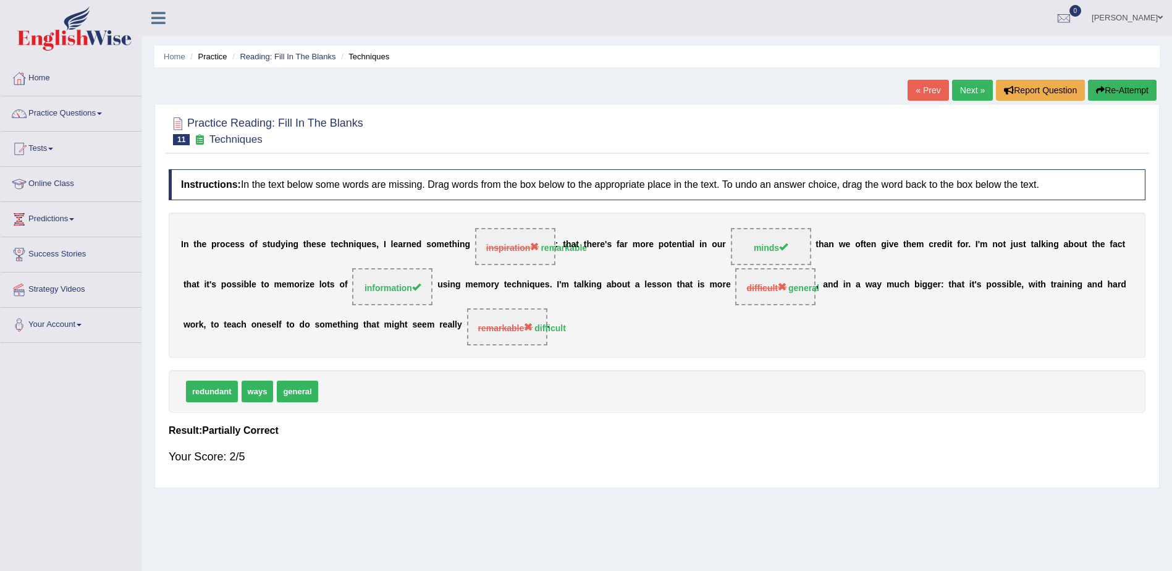
click at [969, 91] on link "Next »" at bounding box center [972, 90] width 41 height 21
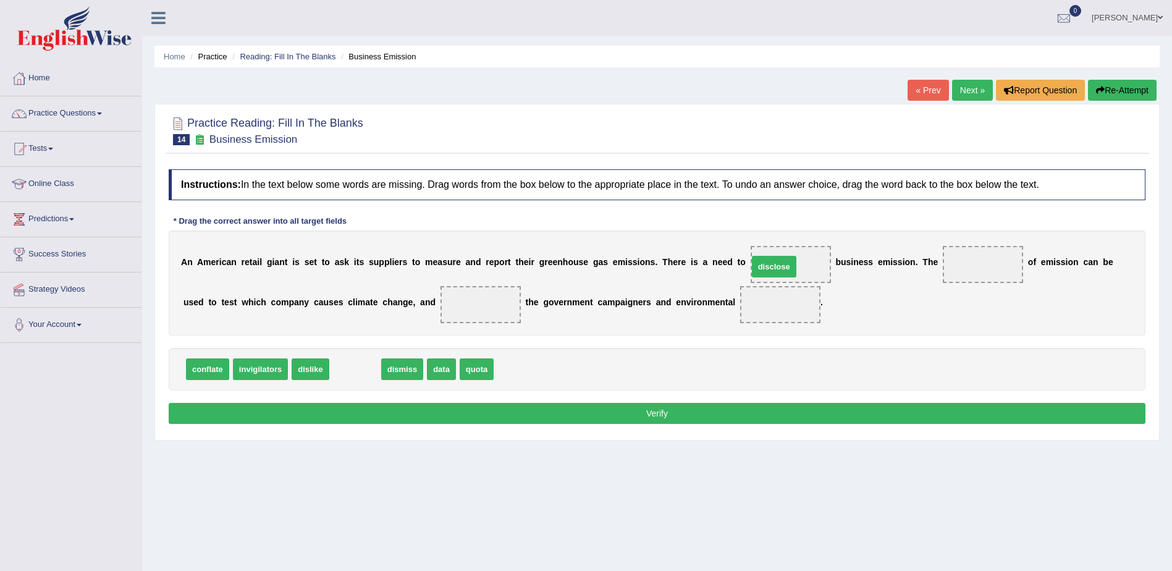
drag, startPoint x: 348, startPoint y: 368, endPoint x: 767, endPoint y: 265, distance: 431.2
drag, startPoint x: 384, startPoint y: 366, endPoint x: 935, endPoint y: 269, distance: 559.6
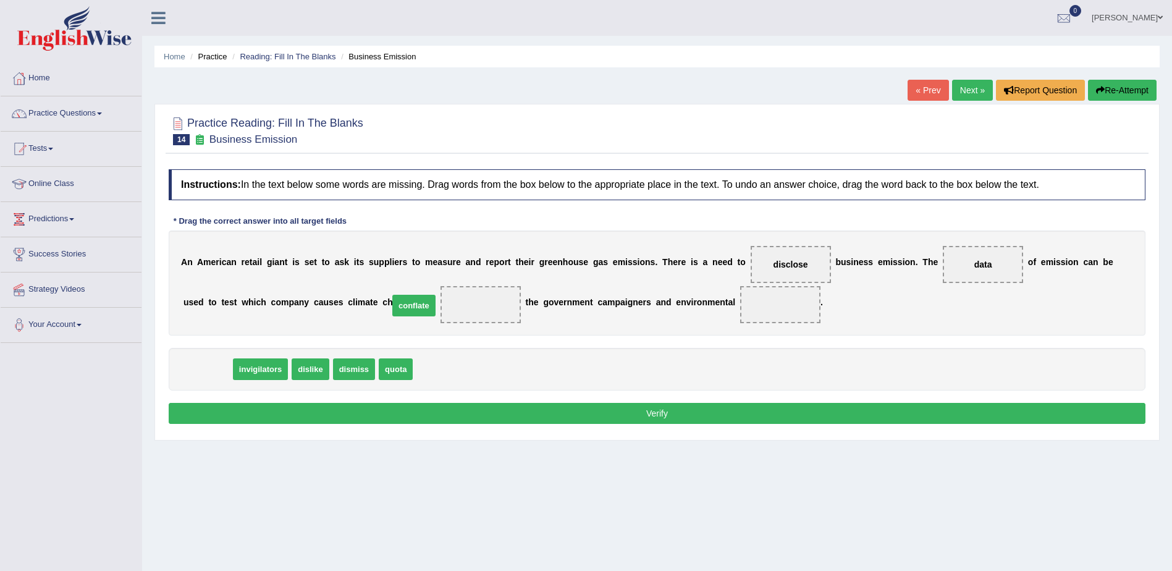
drag, startPoint x: 209, startPoint y: 367, endPoint x: 415, endPoint y: 303, distance: 215.9
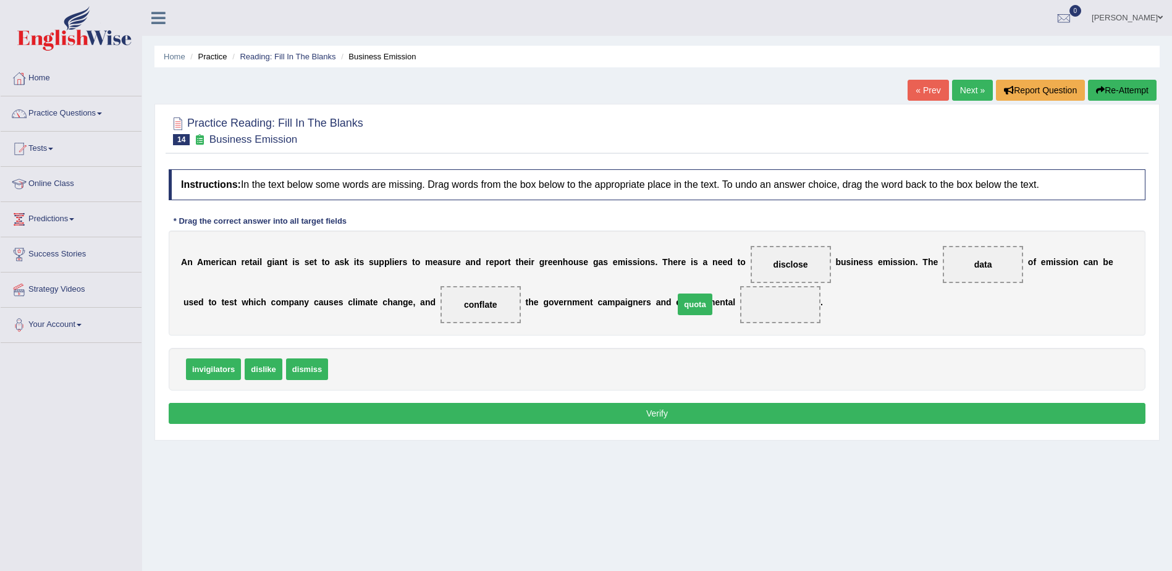
drag, startPoint x: 348, startPoint y: 366, endPoint x: 696, endPoint y: 300, distance: 353.4
click at [658, 414] on button "Verify" at bounding box center [657, 413] width 977 height 21
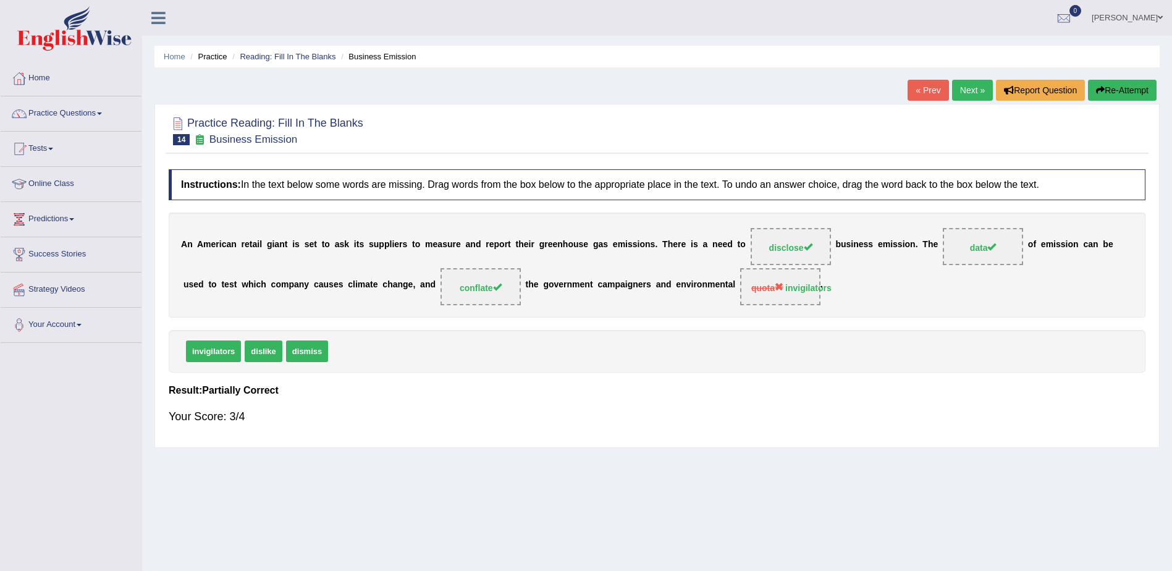
click at [965, 91] on link "Next »" at bounding box center [972, 90] width 41 height 21
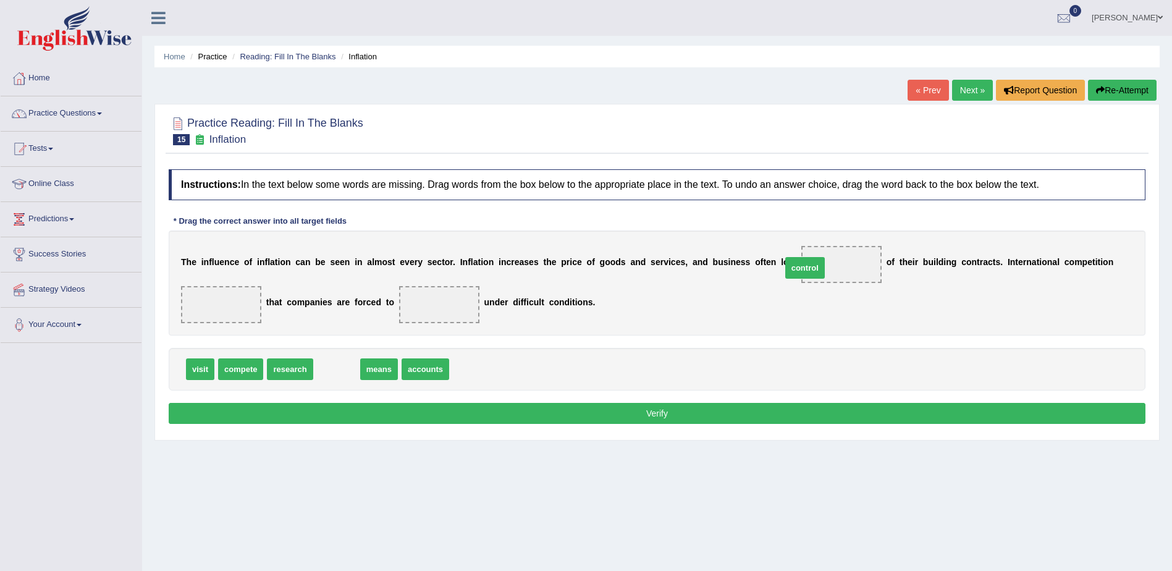
drag, startPoint x: 343, startPoint y: 368, endPoint x: 812, endPoint y: 267, distance: 479.1
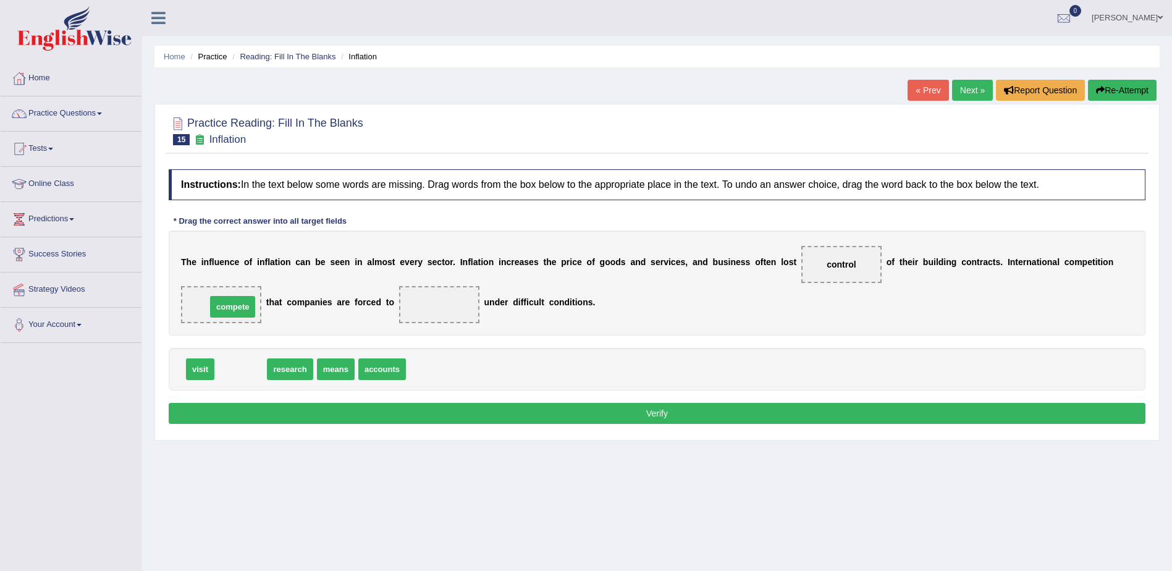
drag, startPoint x: 238, startPoint y: 371, endPoint x: 230, endPoint y: 309, distance: 62.9
drag, startPoint x: 272, startPoint y: 368, endPoint x: 216, endPoint y: 316, distance: 77.0
drag, startPoint x: 196, startPoint y: 368, endPoint x: 427, endPoint y: 300, distance: 241.0
click at [610, 406] on button "Verify" at bounding box center [657, 413] width 977 height 21
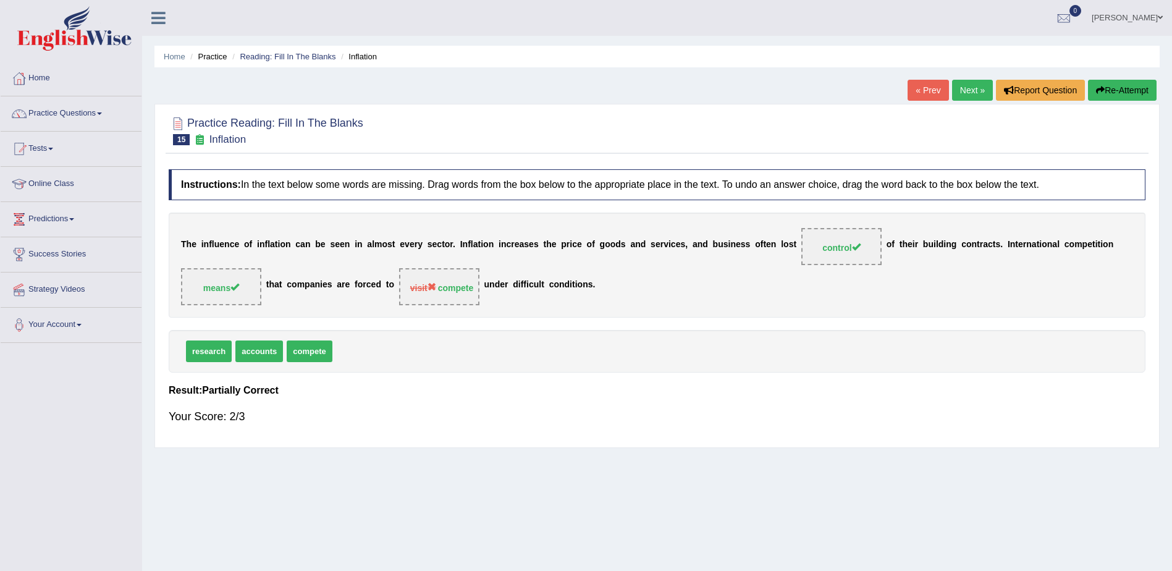
click at [967, 93] on link "Next »" at bounding box center [972, 90] width 41 height 21
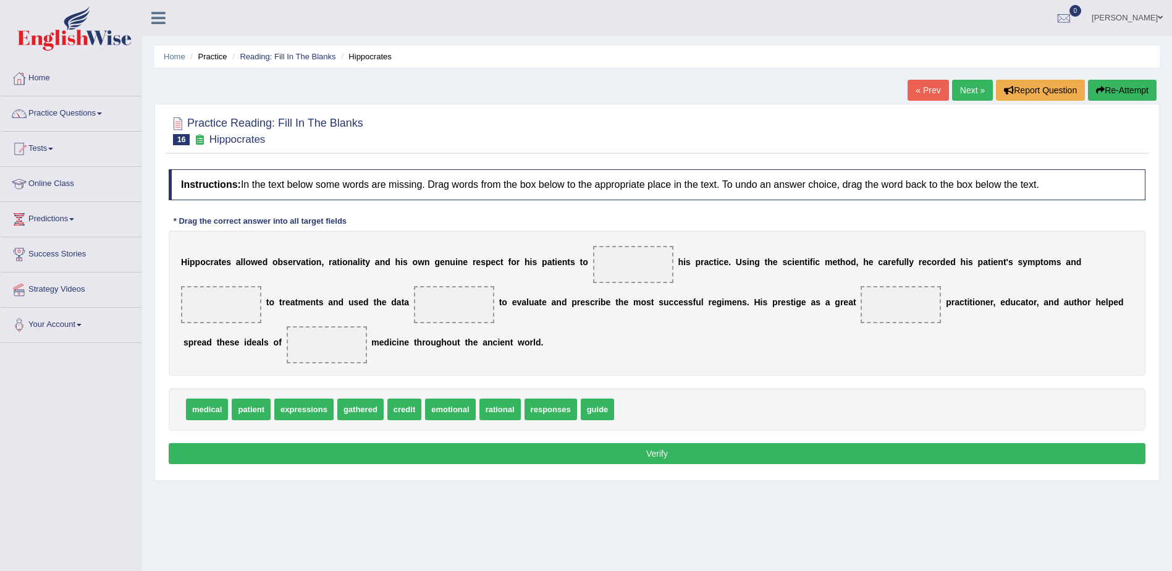
click at [657, 328] on div "H i p p o c r a t e s a l l o w e d o b s e r v a t i o n , r a t i o n a l i t…" at bounding box center [657, 302] width 977 height 145
